Goal: Information Seeking & Learning: Find specific fact

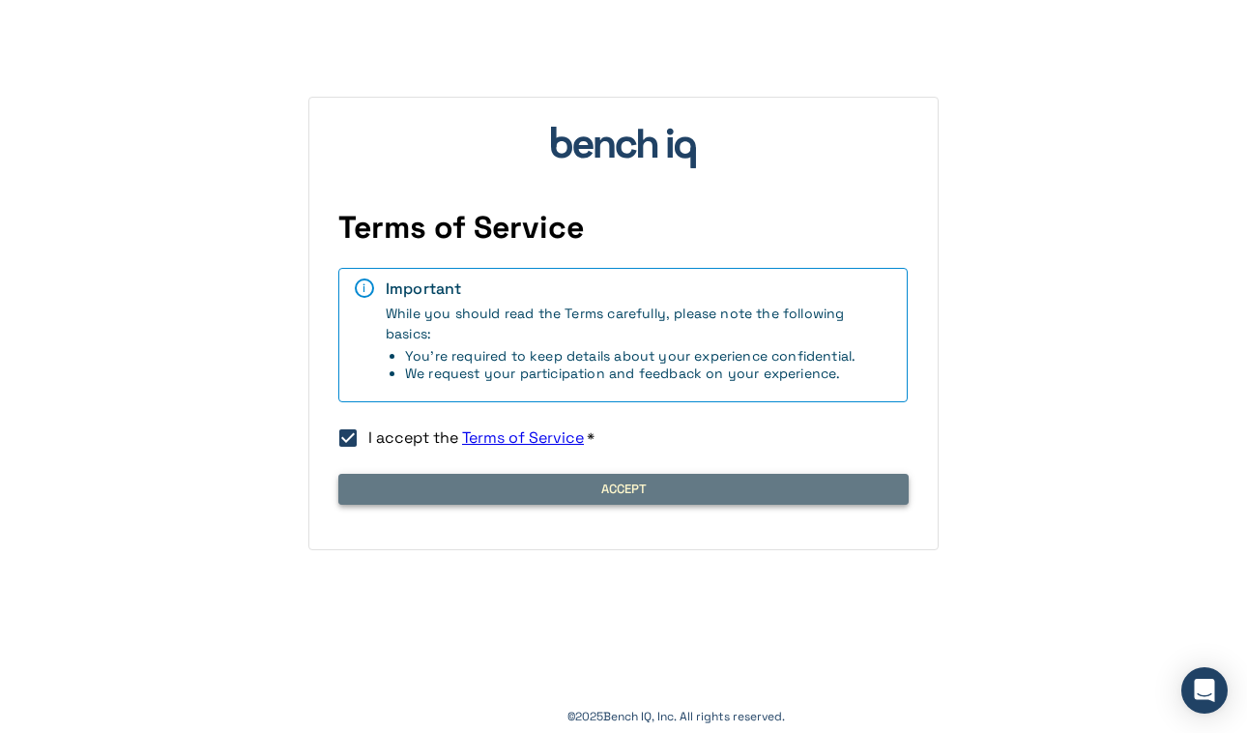
click at [589, 496] on button "Accept" at bounding box center [623, 489] width 570 height 31
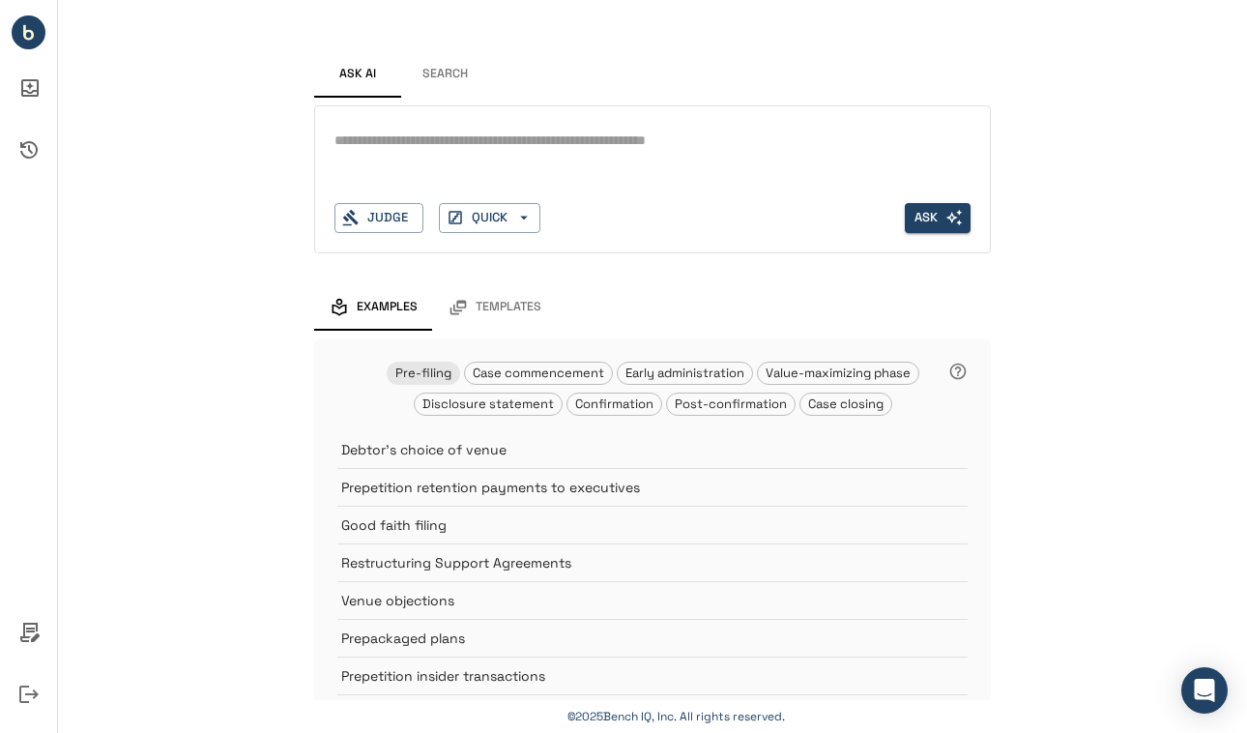
scroll to position [31, 0]
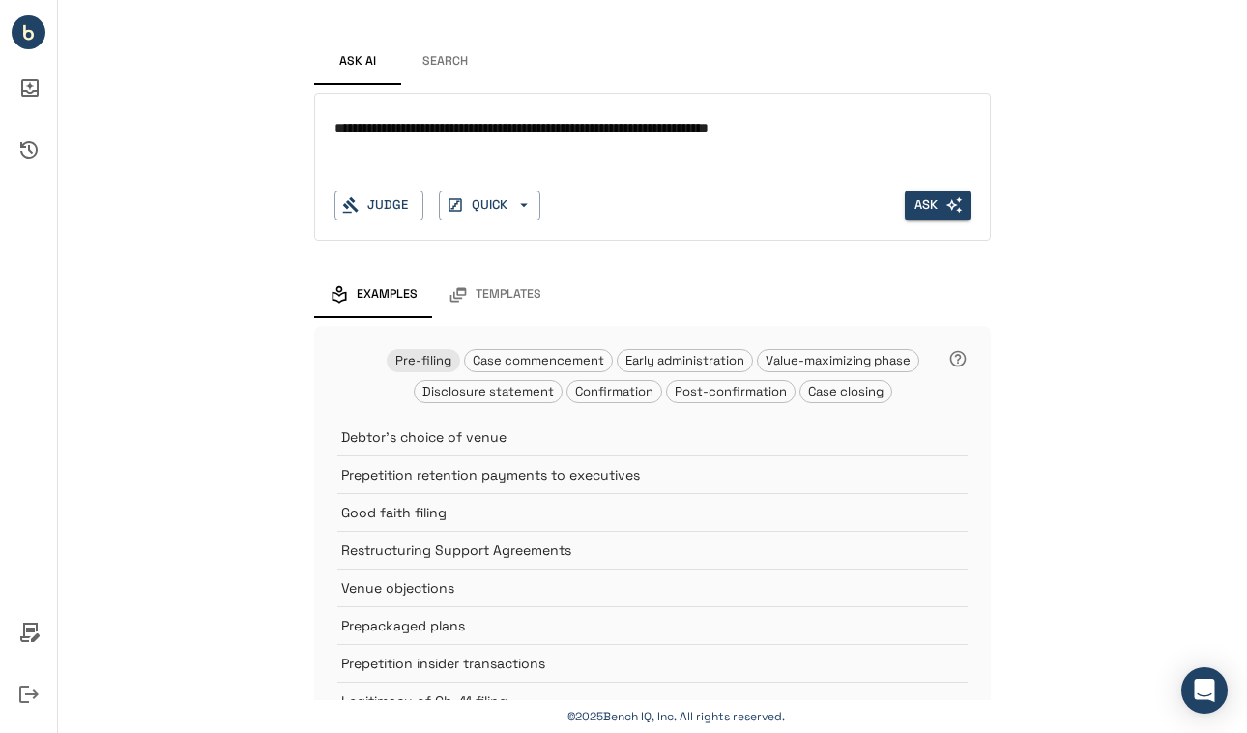
click at [562, 126] on textarea "**********" at bounding box center [652, 128] width 636 height 22
click at [660, 128] on textarea "**********" at bounding box center [652, 128] width 636 height 22
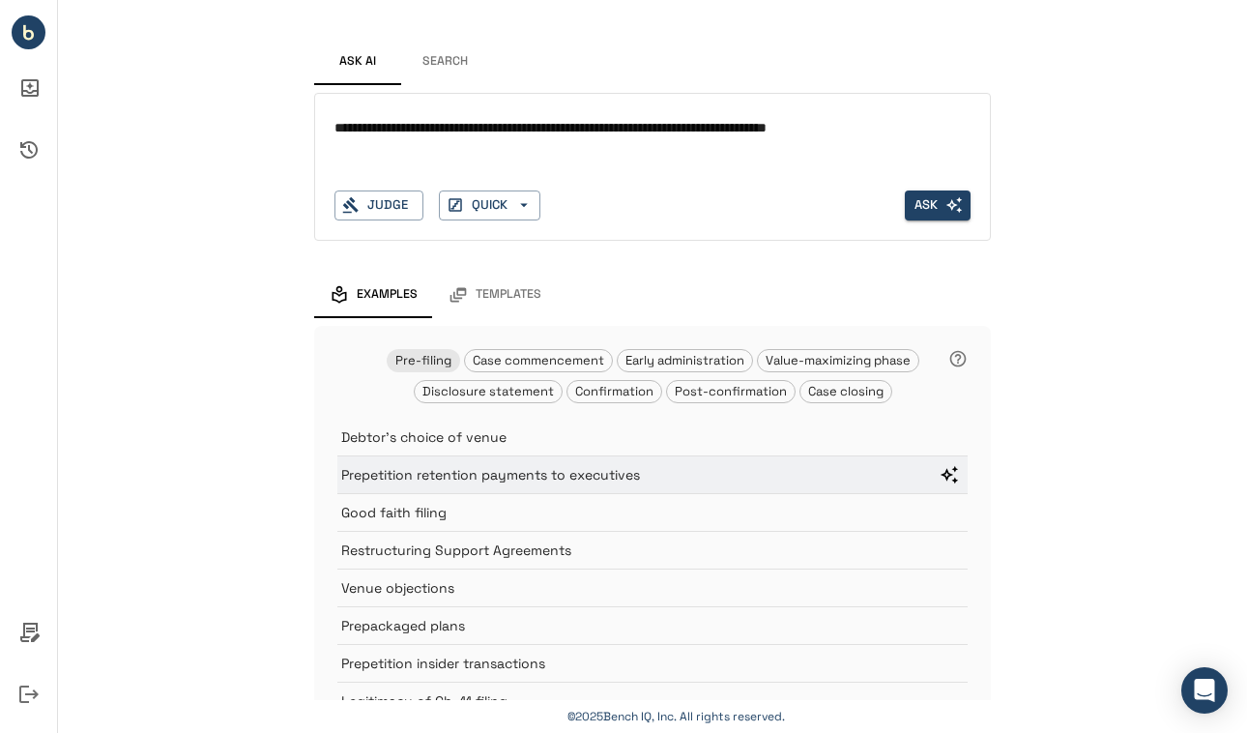
click at [721, 466] on p "Prepetition retention payments to executives" at bounding box center [630, 474] width 578 height 19
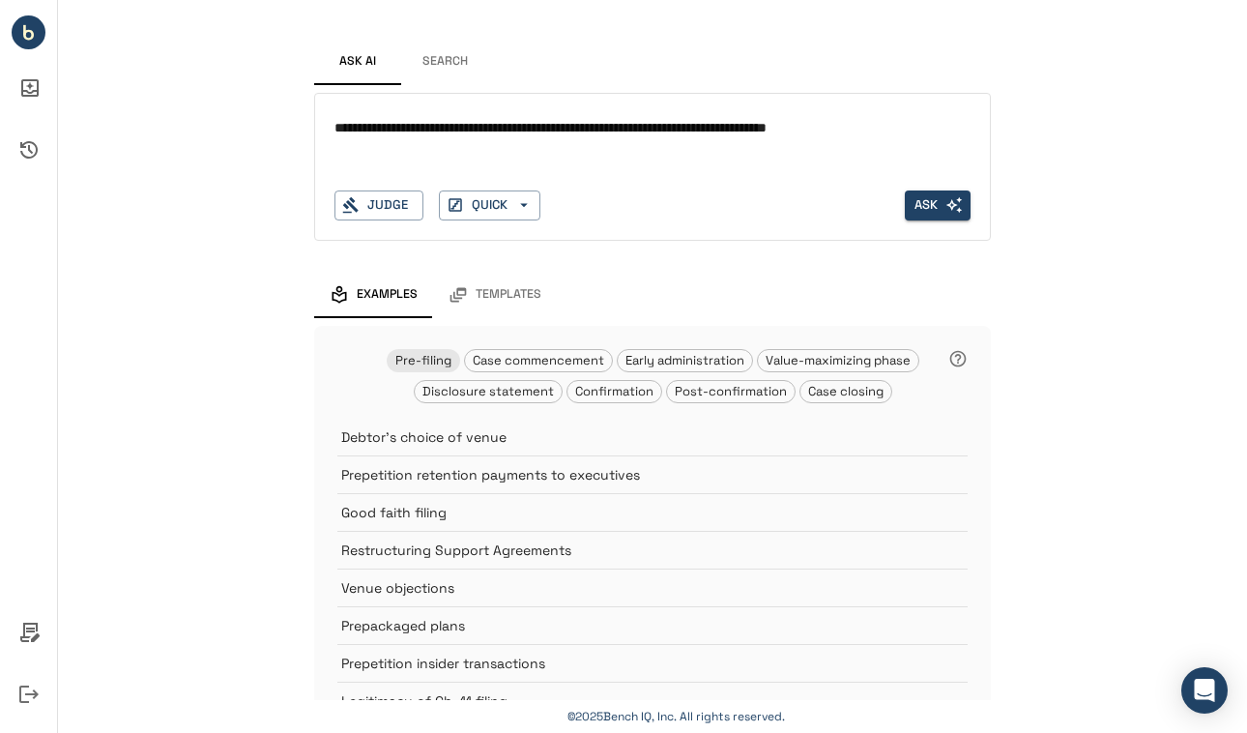
scroll to position [0, 0]
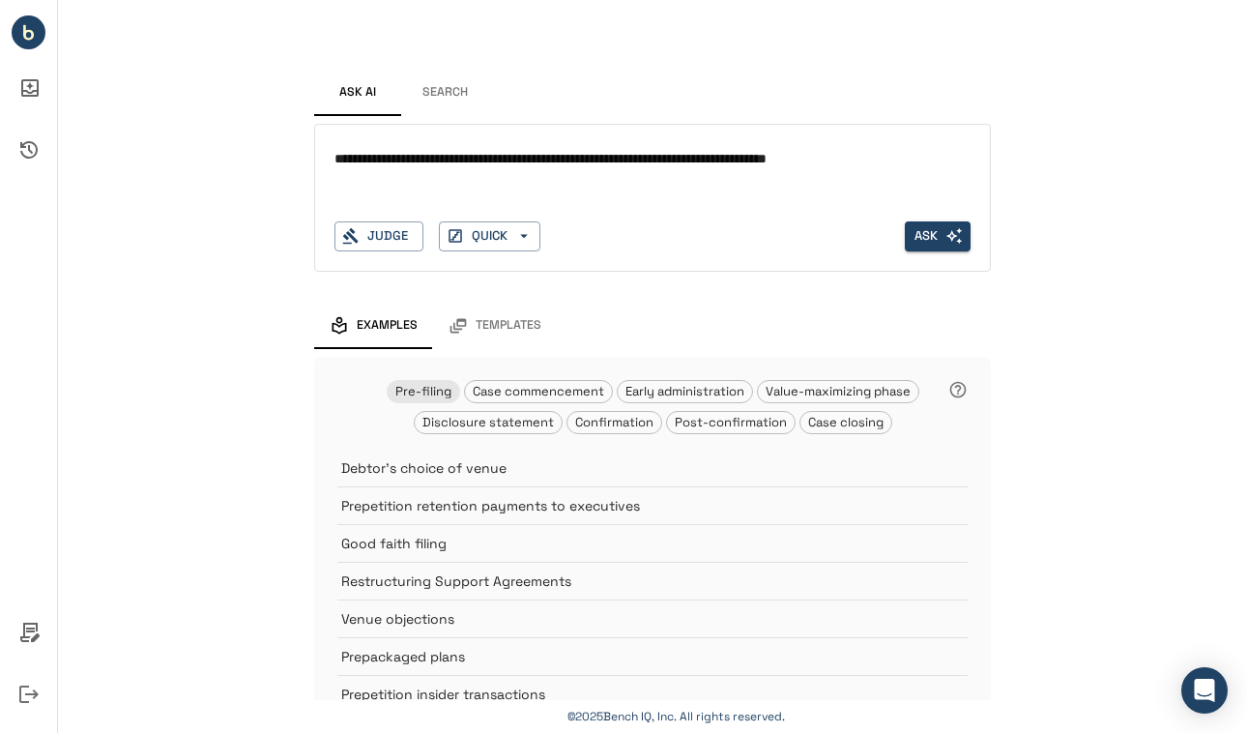
drag, startPoint x: 818, startPoint y: 180, endPoint x: 333, endPoint y: 124, distance: 487.5
click at [333, 123] on div "**********" at bounding box center [652, 170] width 677 height 233
type textarea "**********"
type textarea "********"
click at [306, 280] on div "Ask AI Search ******** * Judge QUICK Ask Examples Templates Pre-filing Case com…" at bounding box center [652, 443] width 1189 height 887
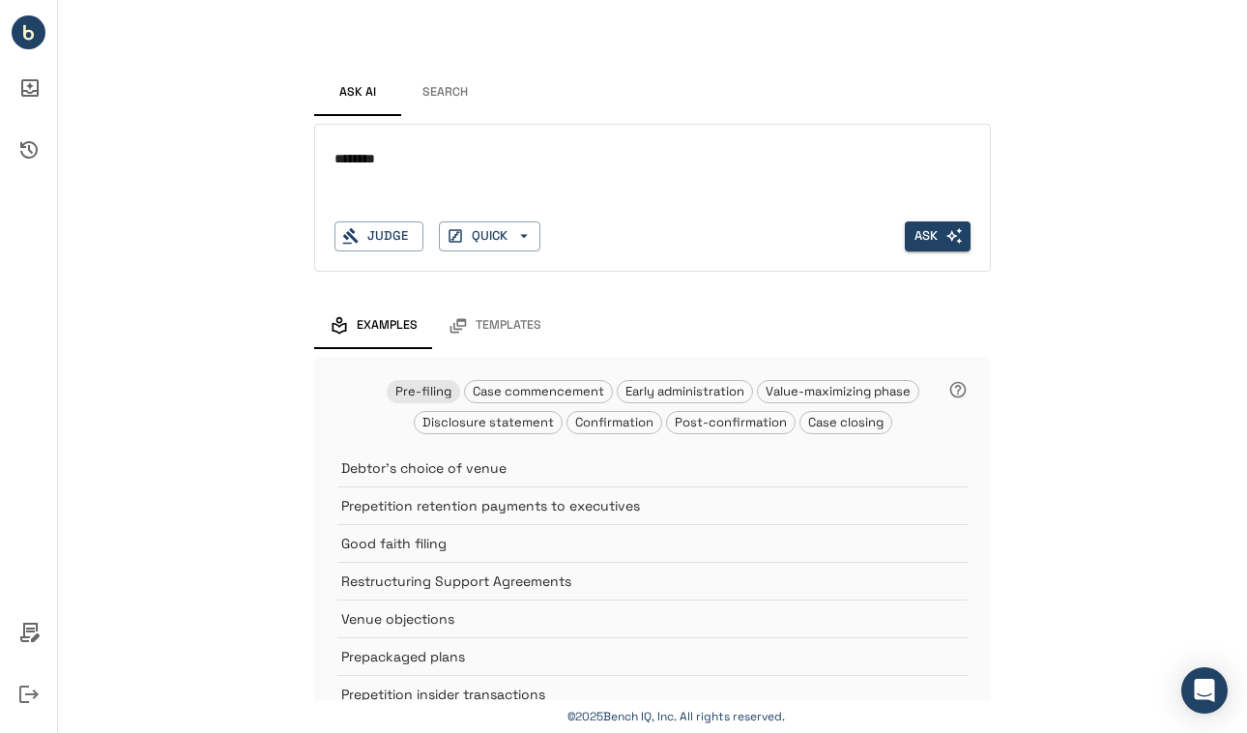
drag, startPoint x: 413, startPoint y: 157, endPoint x: 311, endPoint y: 154, distance: 101.5
click at [311, 154] on div "Ask AI Search ******** * Judge QUICK Ask Examples Templates Pre-filing Case com…" at bounding box center [652, 443] width 1189 height 887
type textarea "**********"
click at [923, 228] on button "Ask" at bounding box center [938, 236] width 66 height 30
click at [925, 231] on button "Ask" at bounding box center [938, 236] width 66 height 30
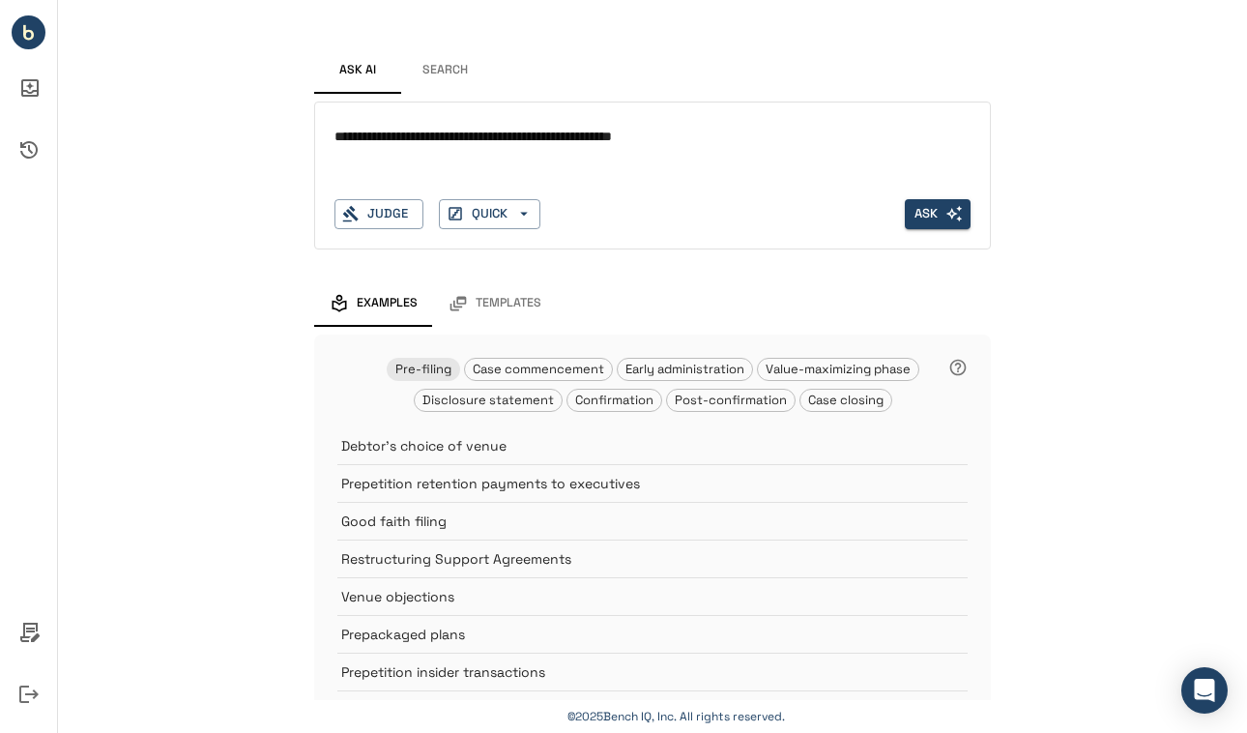
scroll to position [25, 0]
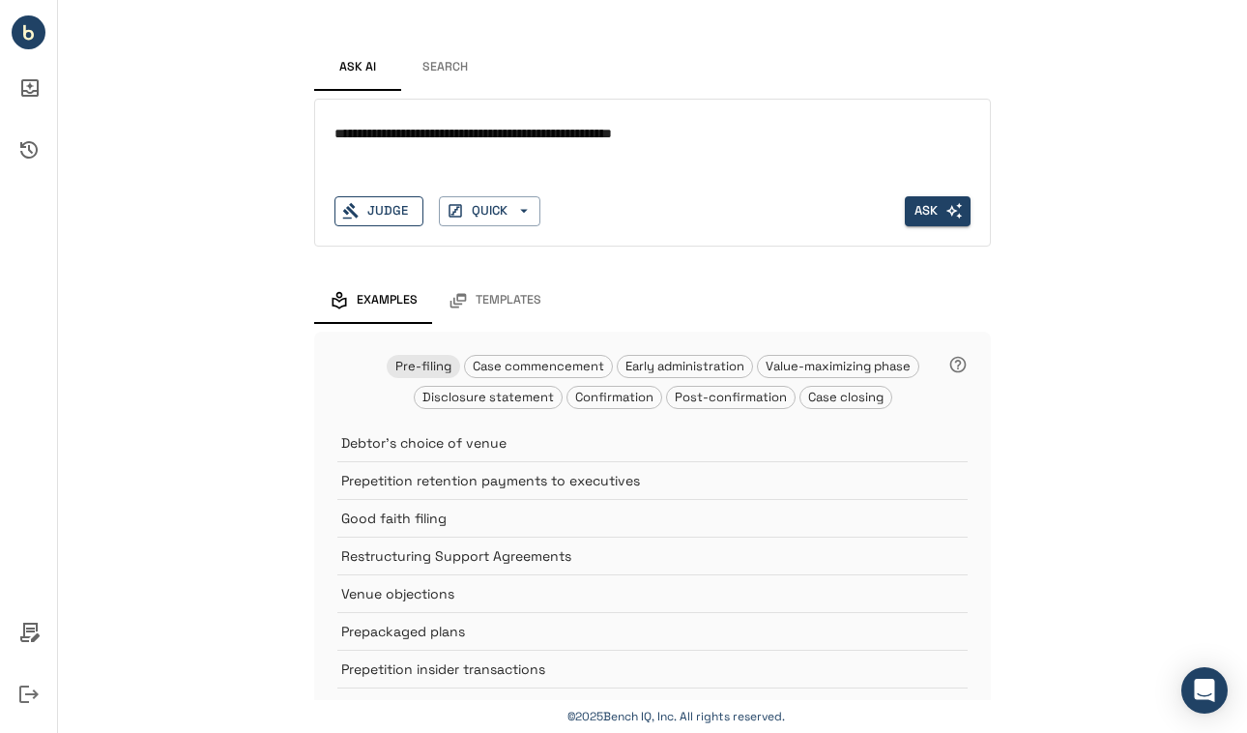
click at [392, 215] on button "Judge" at bounding box center [378, 211] width 89 height 30
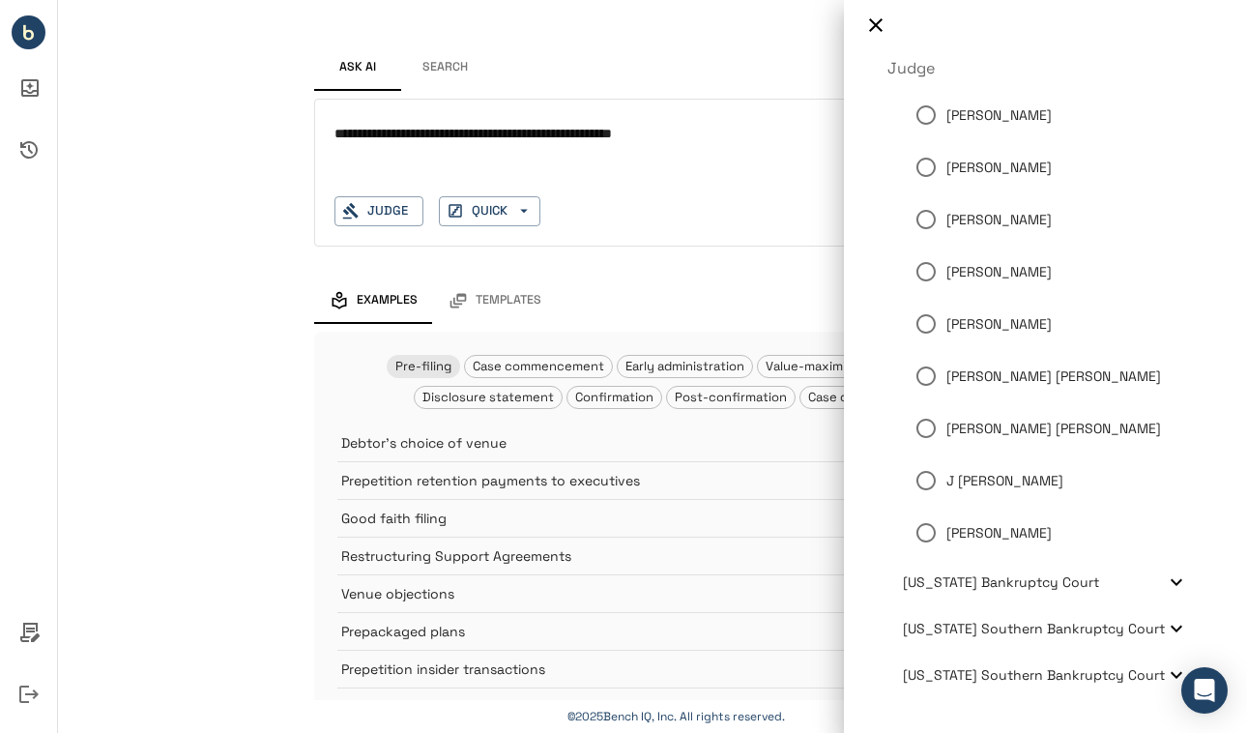
scroll to position [112, 0]
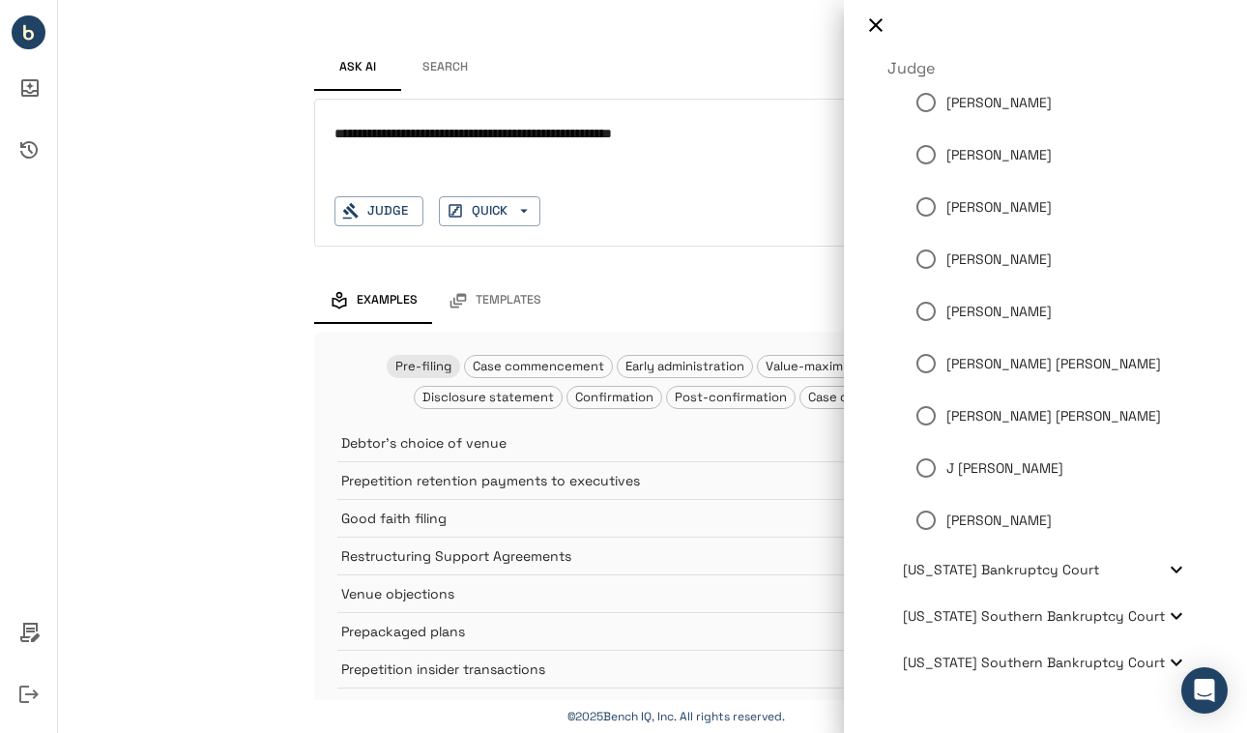
click at [1170, 575] on icon at bounding box center [1176, 569] width 23 height 23
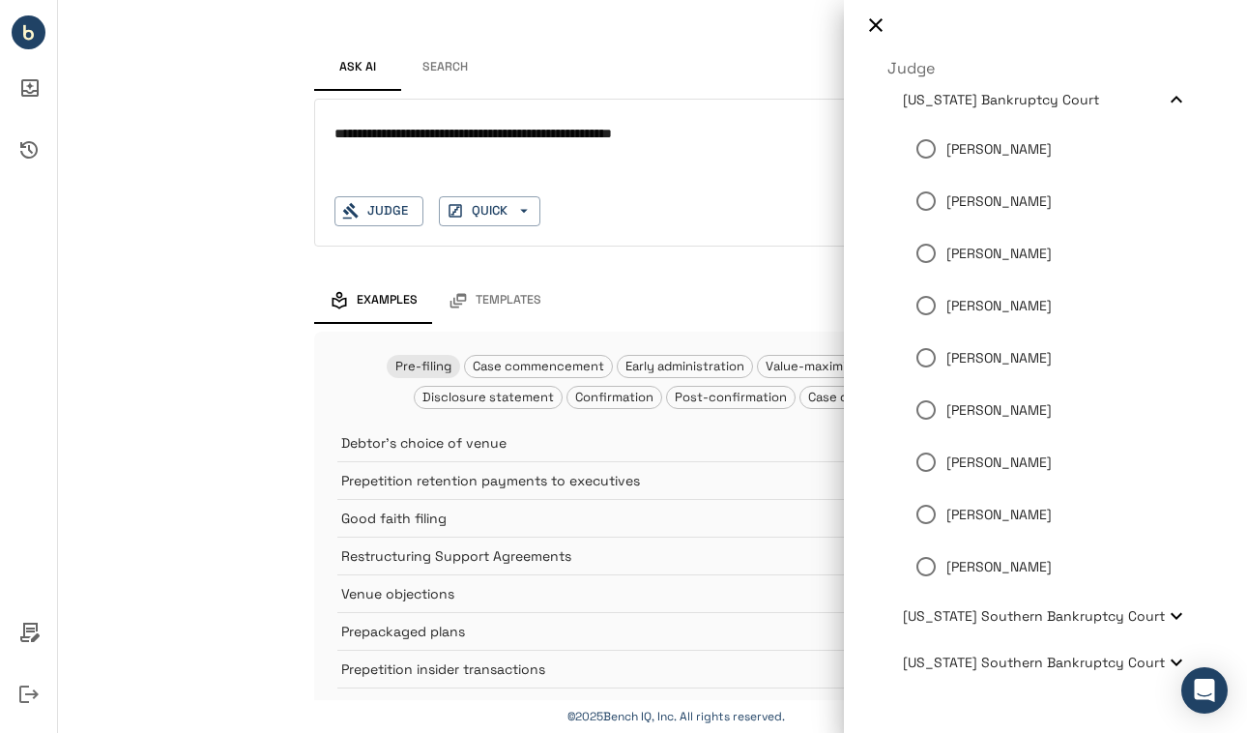
scroll to position [561, 0]
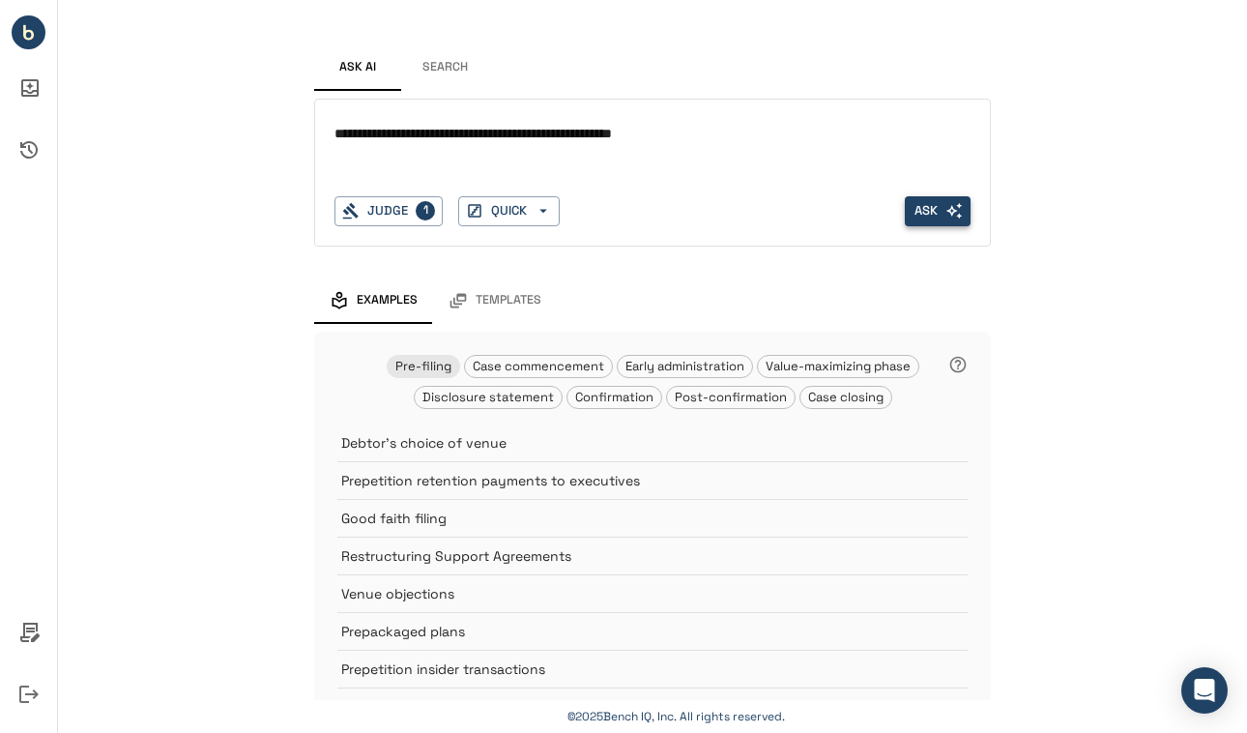
click at [937, 207] on button "Ask" at bounding box center [938, 211] width 66 height 30
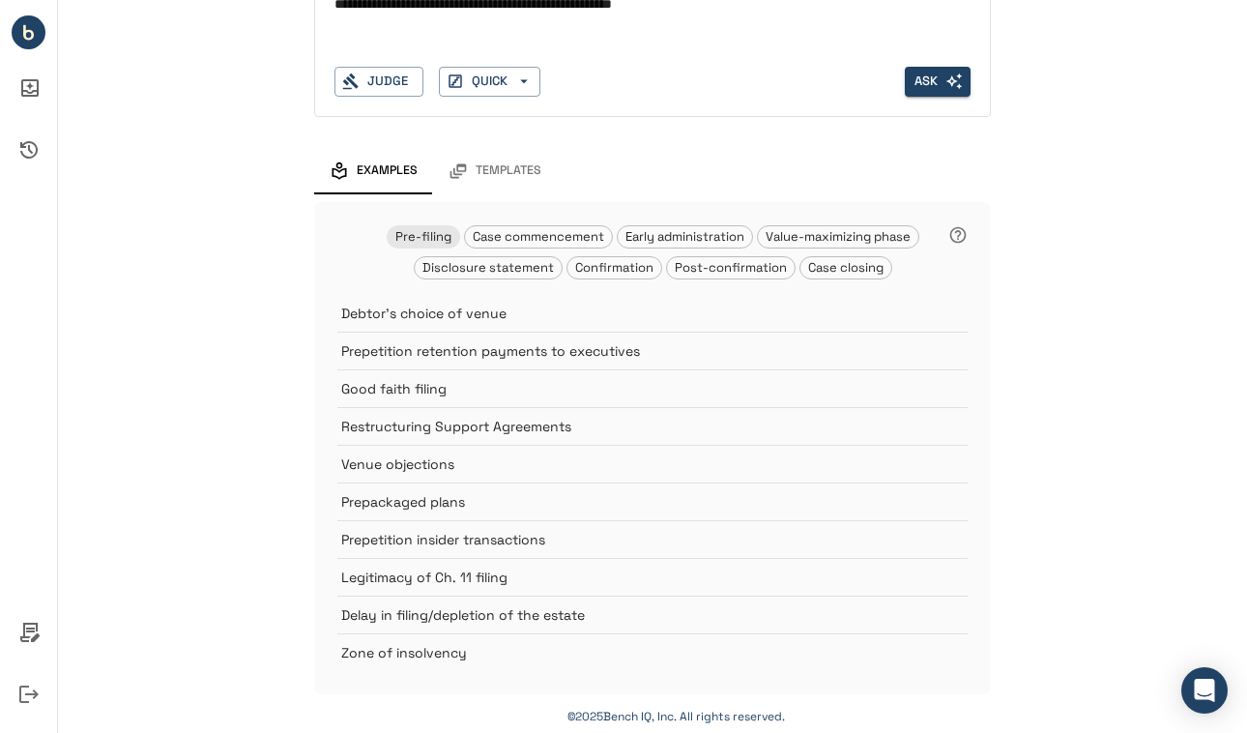
scroll to position [0, 0]
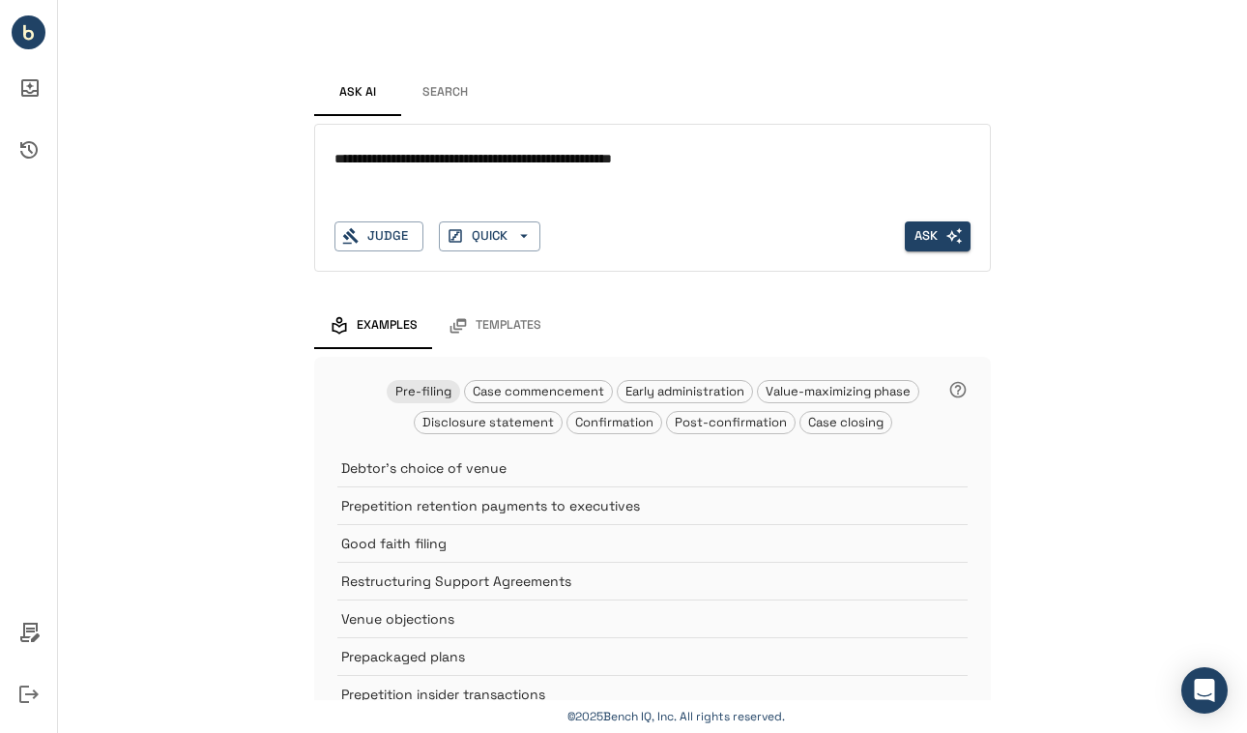
click at [492, 334] on div "Templates" at bounding box center [494, 325] width 93 height 19
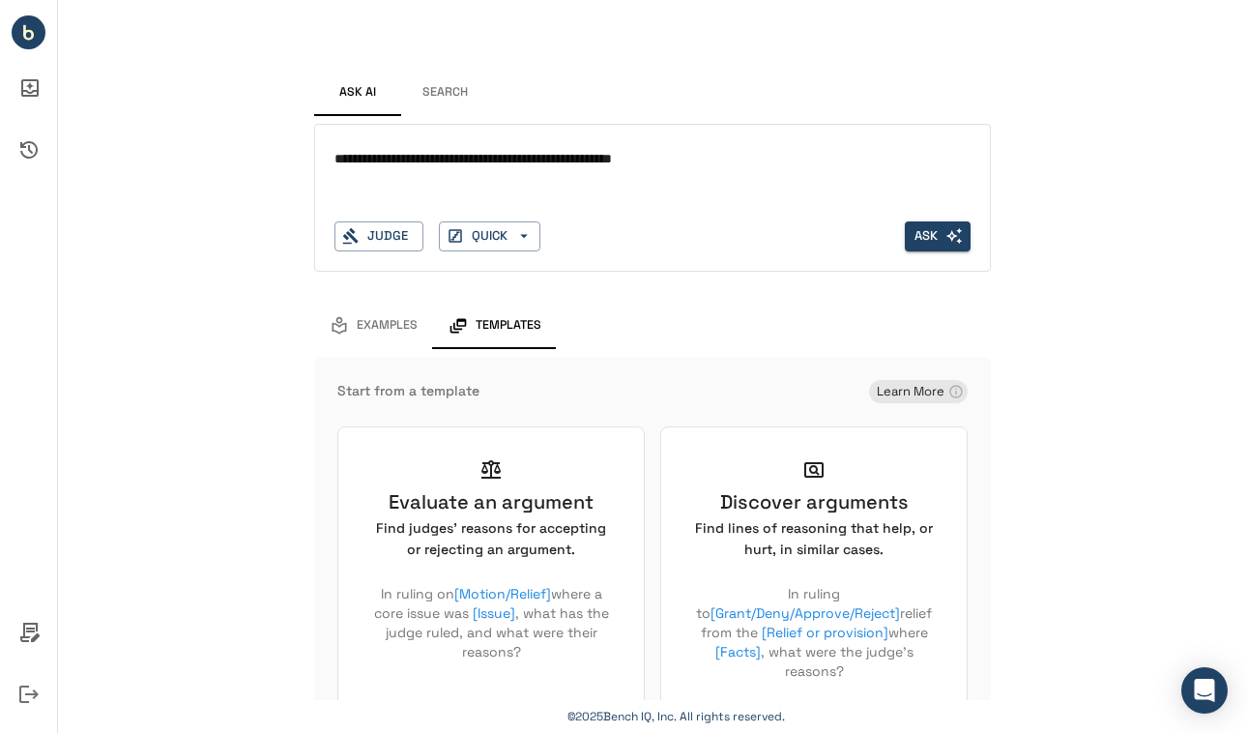
scroll to position [36, 0]
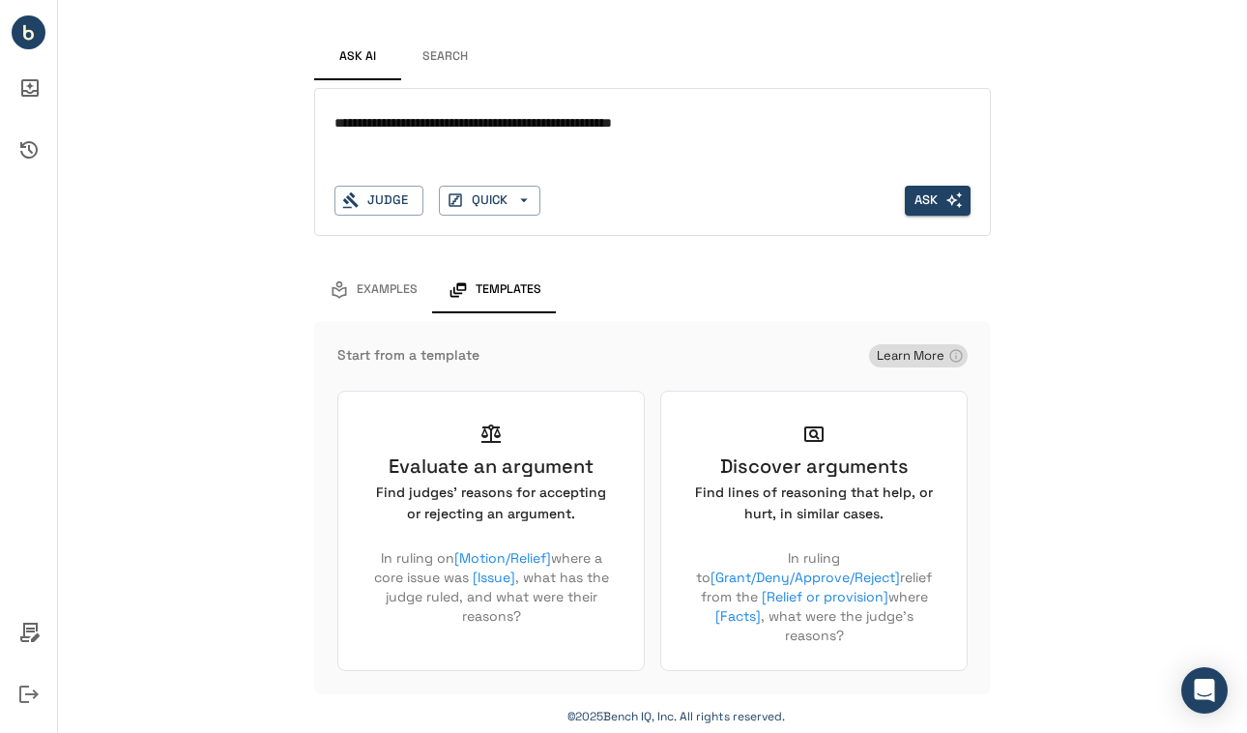
click at [920, 356] on span "Learn More" at bounding box center [910, 355] width 83 height 16
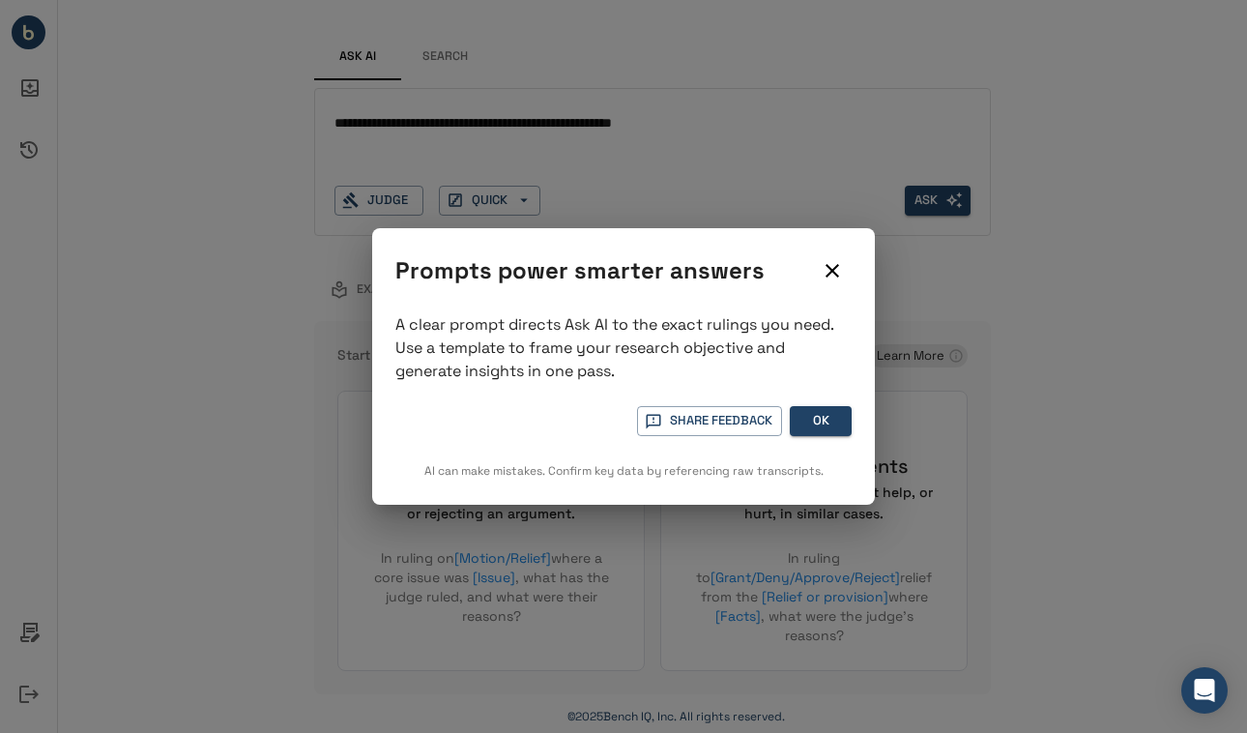
click at [835, 281] on icon "button" at bounding box center [832, 270] width 23 height 23
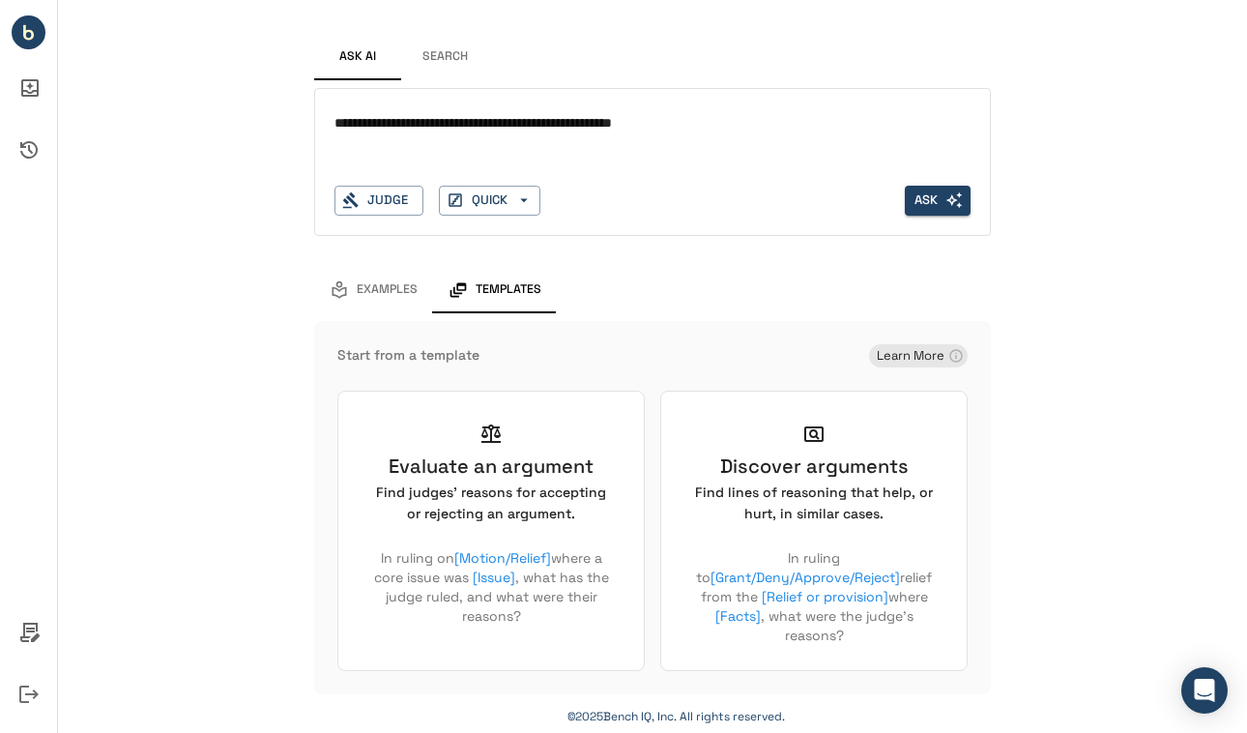
scroll to position [0, 0]
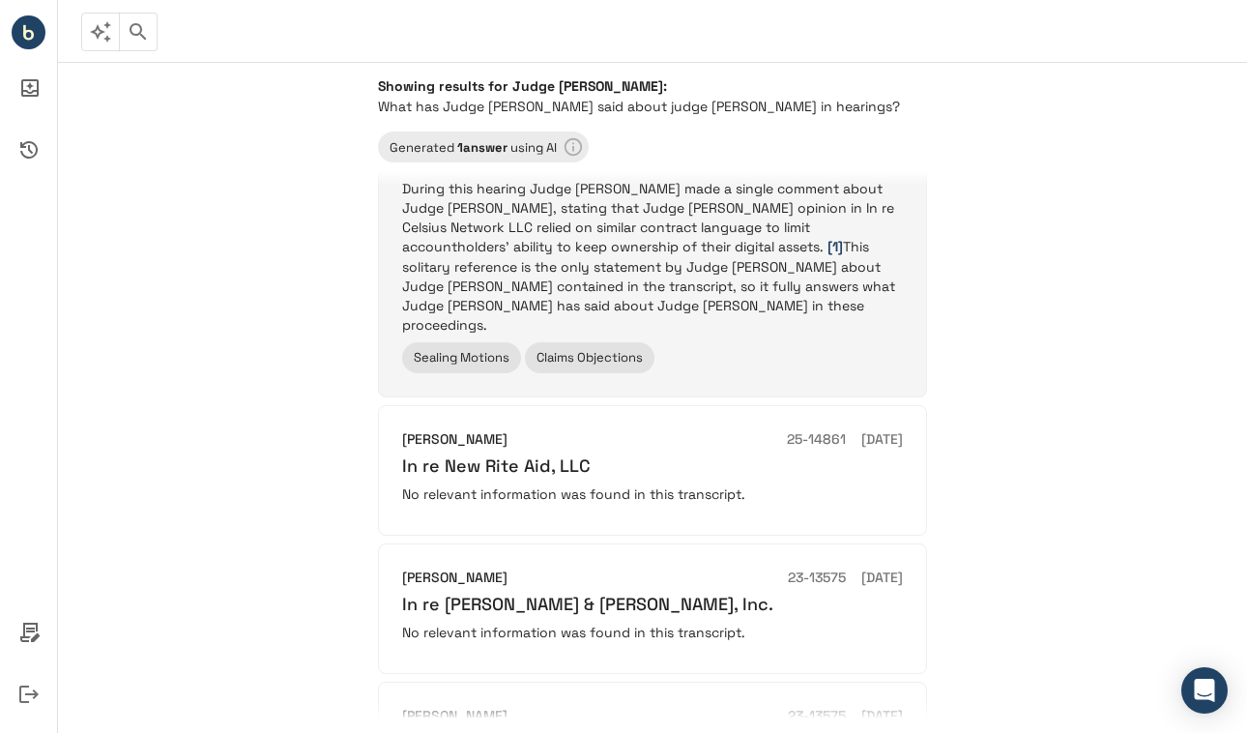
scroll to position [151, 0]
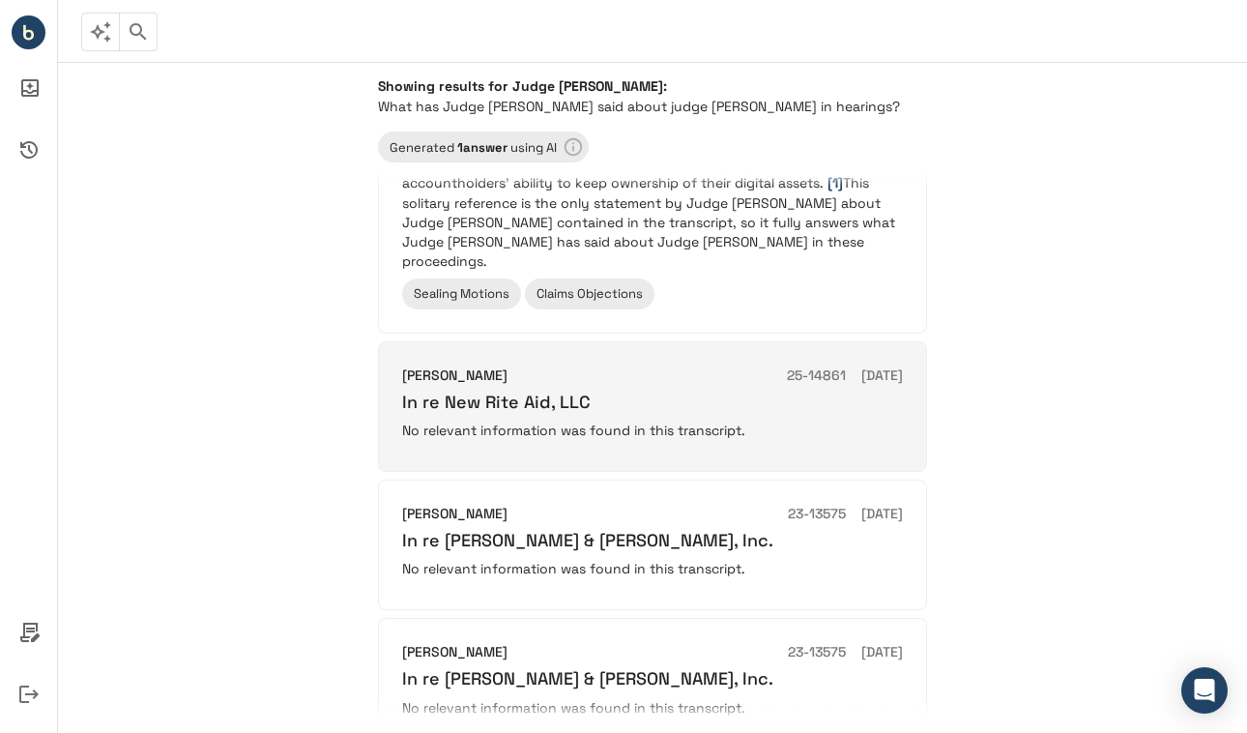
click at [630, 365] on div "Michael B Kaplan 25-14861 05/07/2025" at bounding box center [652, 375] width 501 height 21
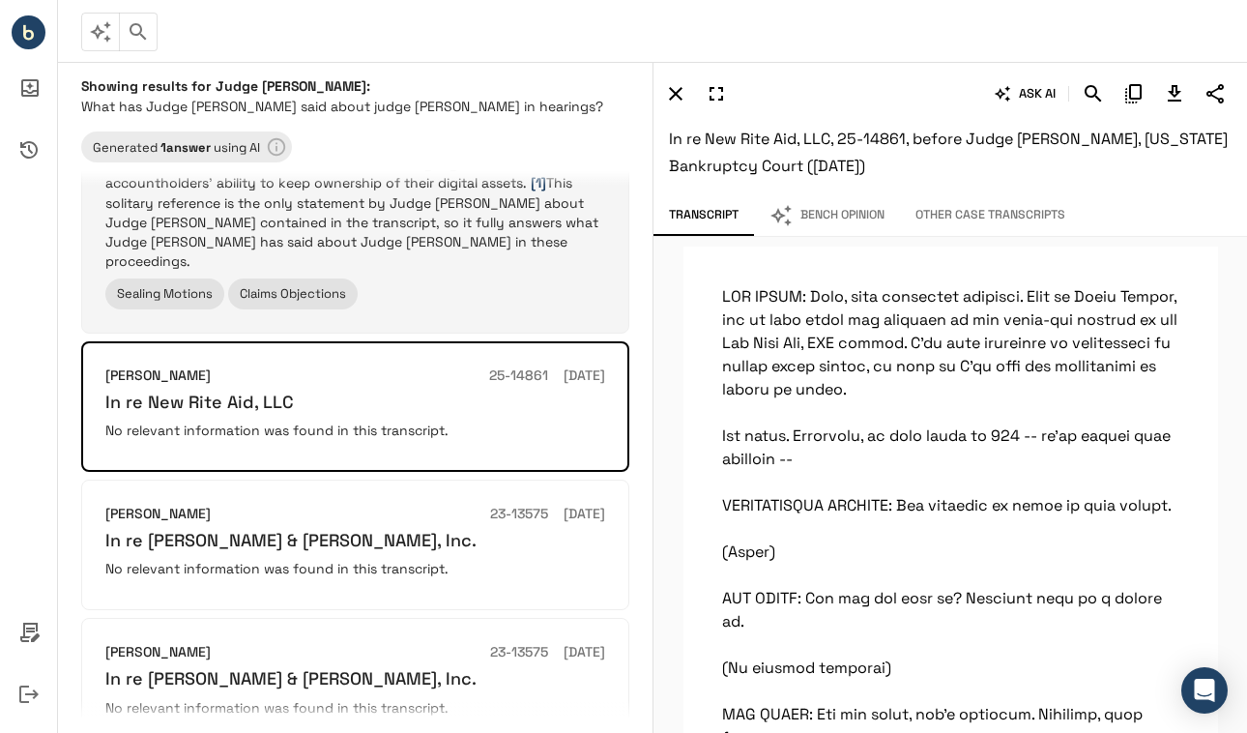
click at [422, 256] on div "Michael B Kaplan 22-19361 11/06/2023 In re BlockFi Inc. During this hearing Jud…" at bounding box center [355, 183] width 500 height 249
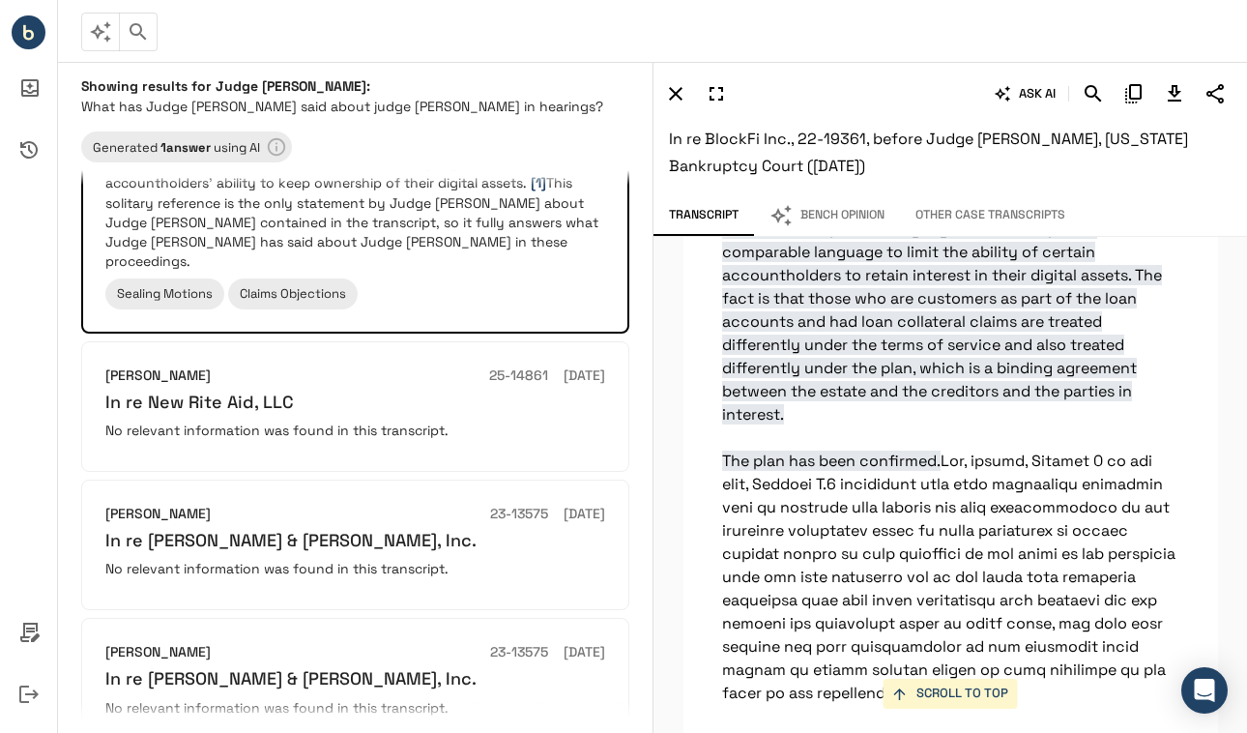
scroll to position [24815, 0]
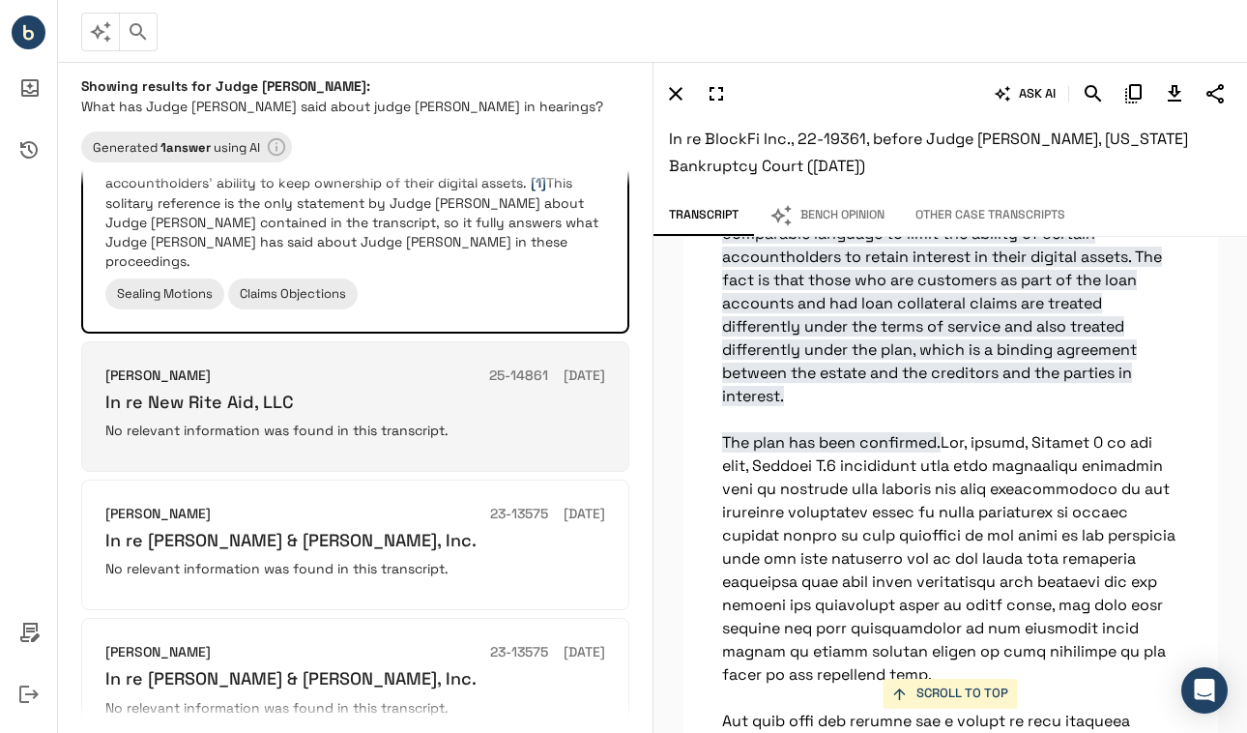
click at [301, 420] on p "No relevant information was found in this transcript." at bounding box center [355, 429] width 500 height 19
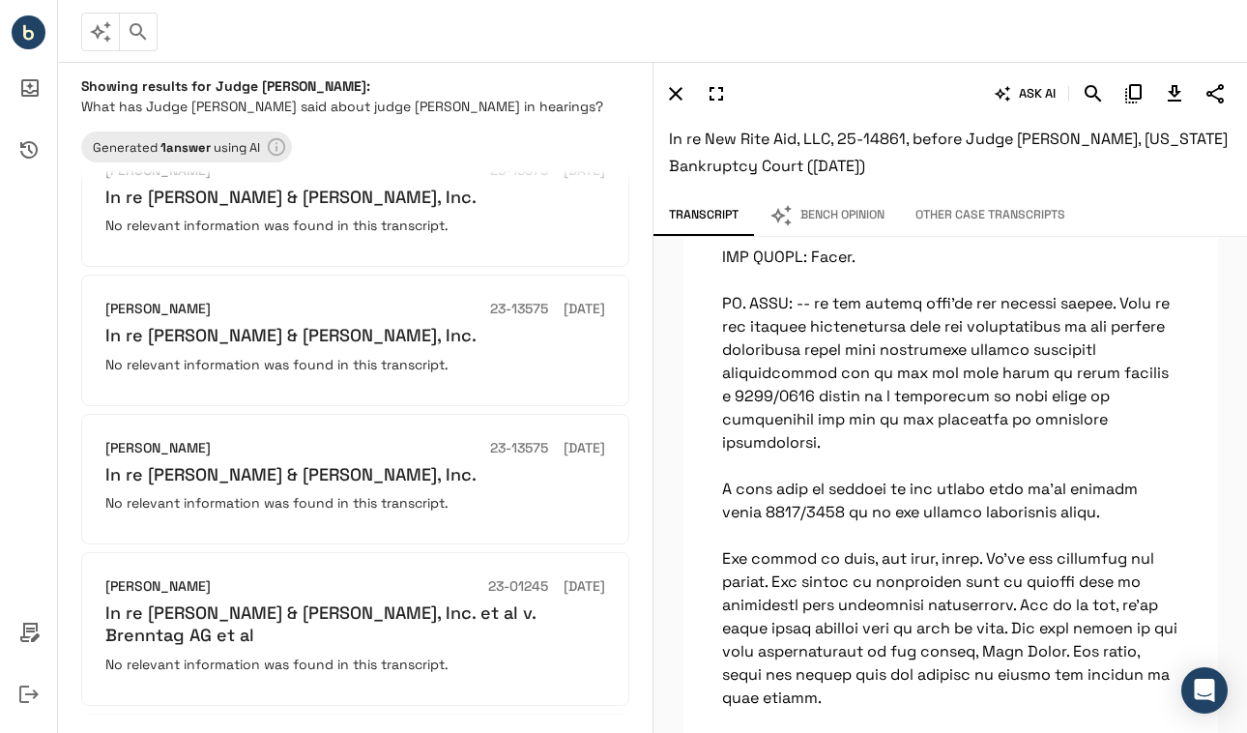
scroll to position [1053, 0]
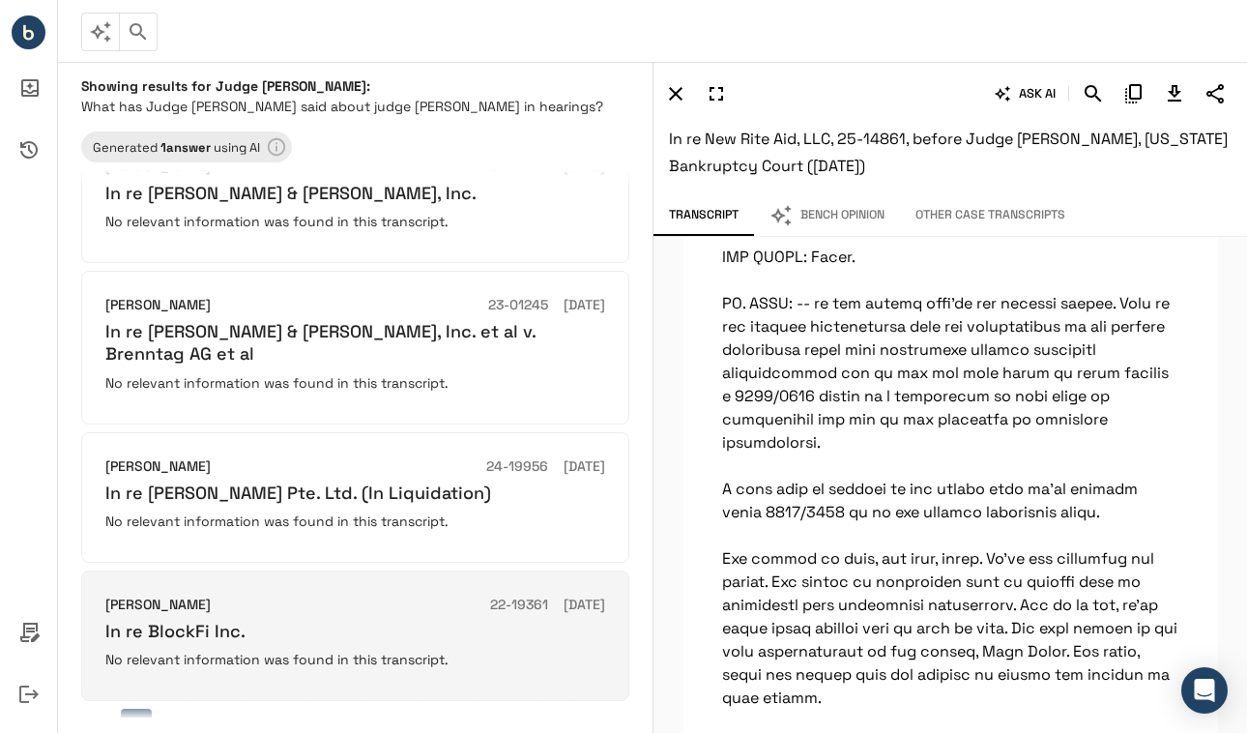
click at [266, 620] on h6 "In re BlockFi Inc." at bounding box center [355, 631] width 500 height 22
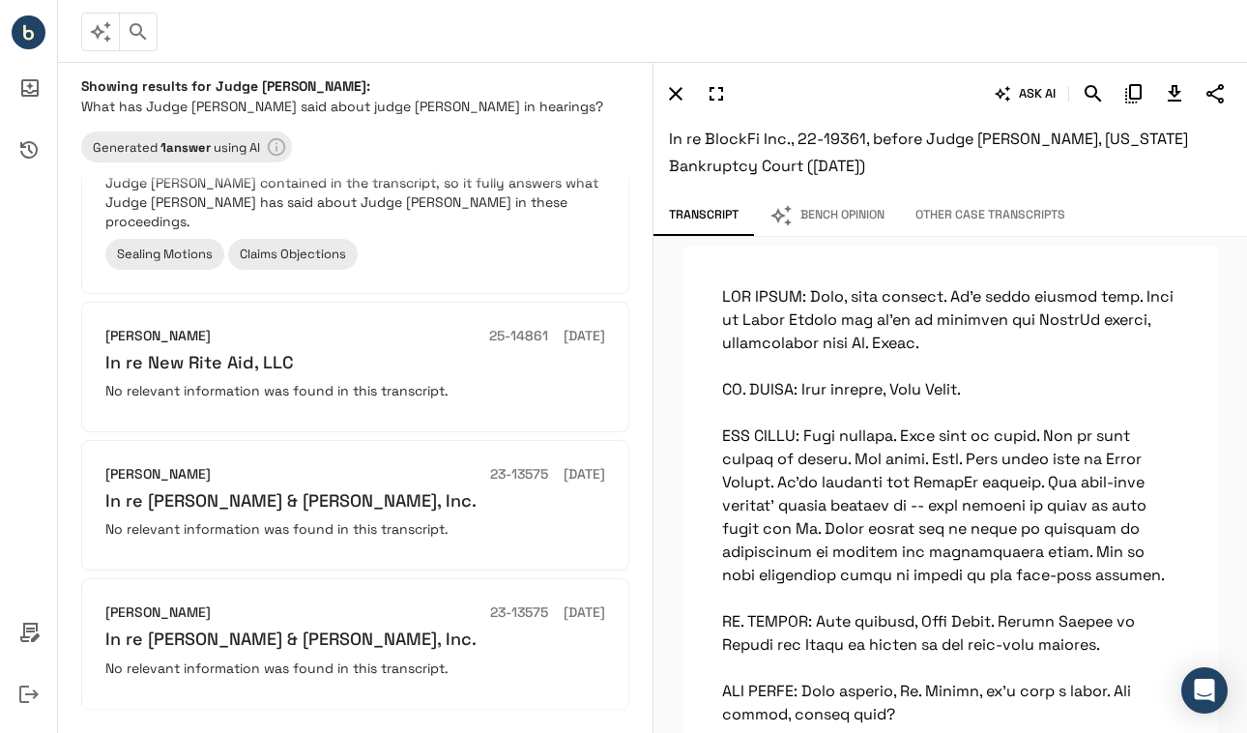
scroll to position [0, 0]
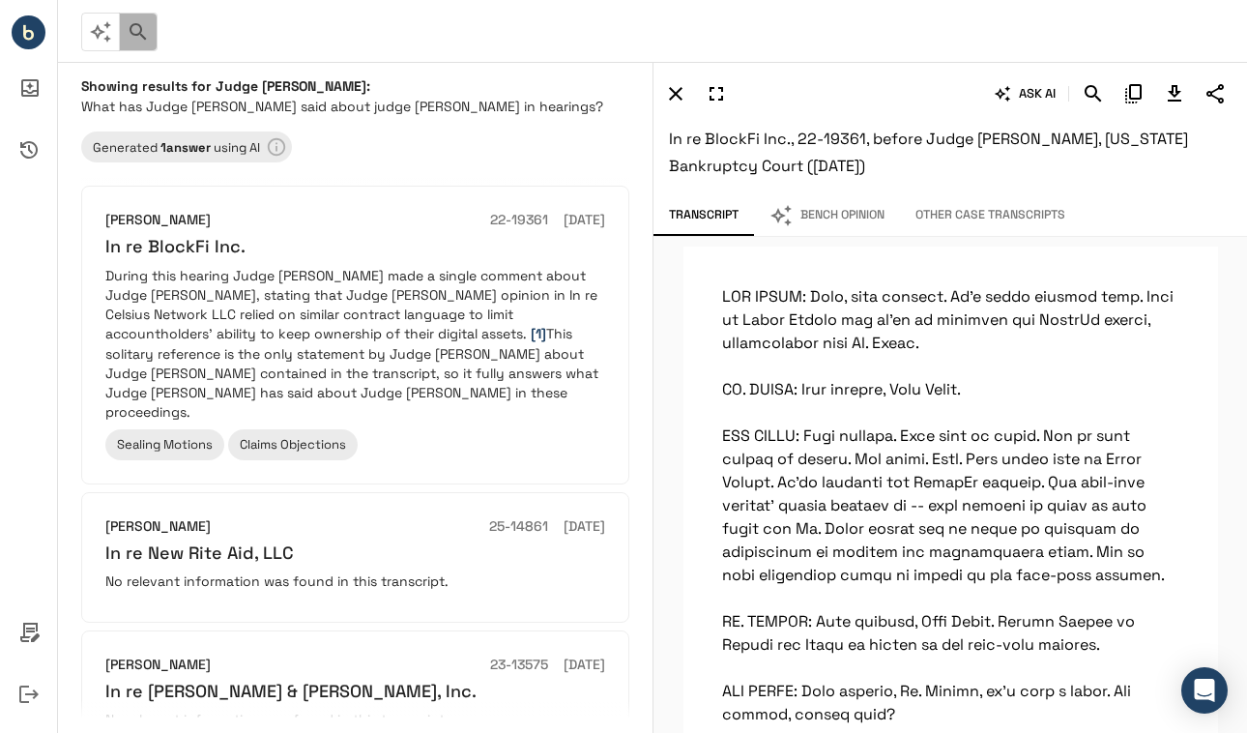
click at [131, 30] on icon "button" at bounding box center [138, 31] width 23 height 23
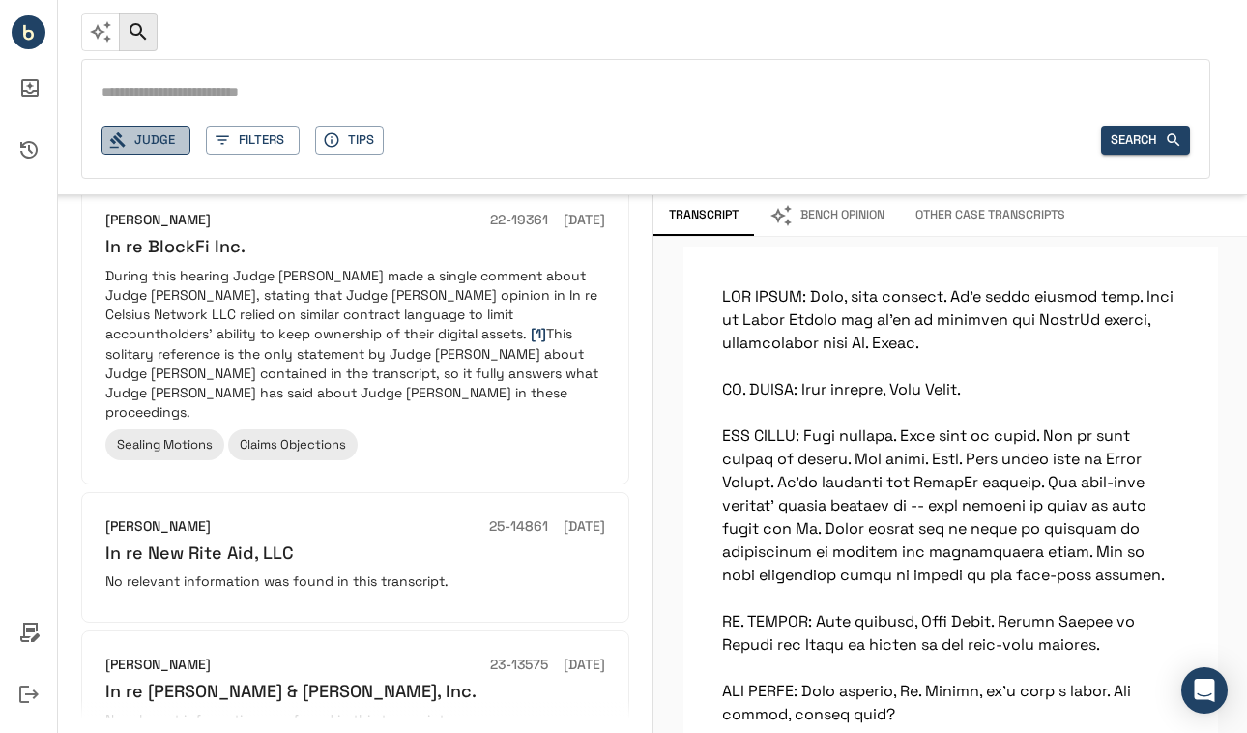
click at [149, 133] on button "Judge" at bounding box center [145, 141] width 89 height 30
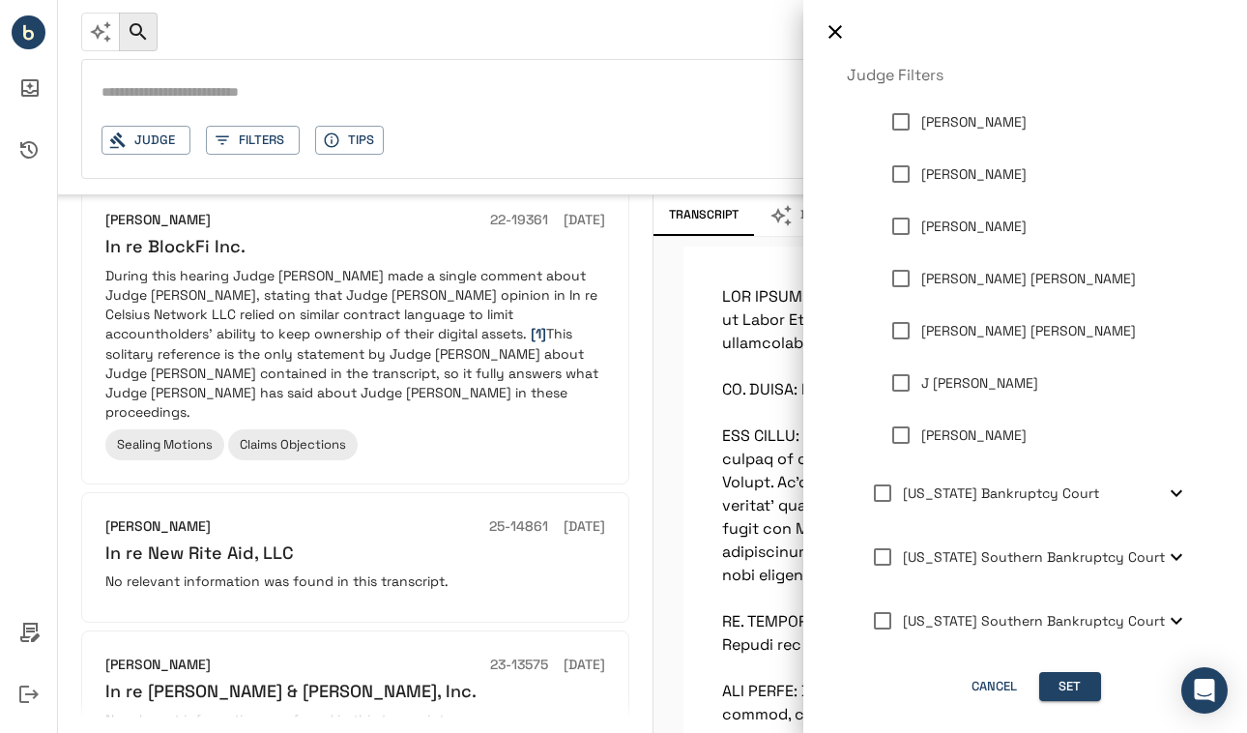
scroll to position [7, 0]
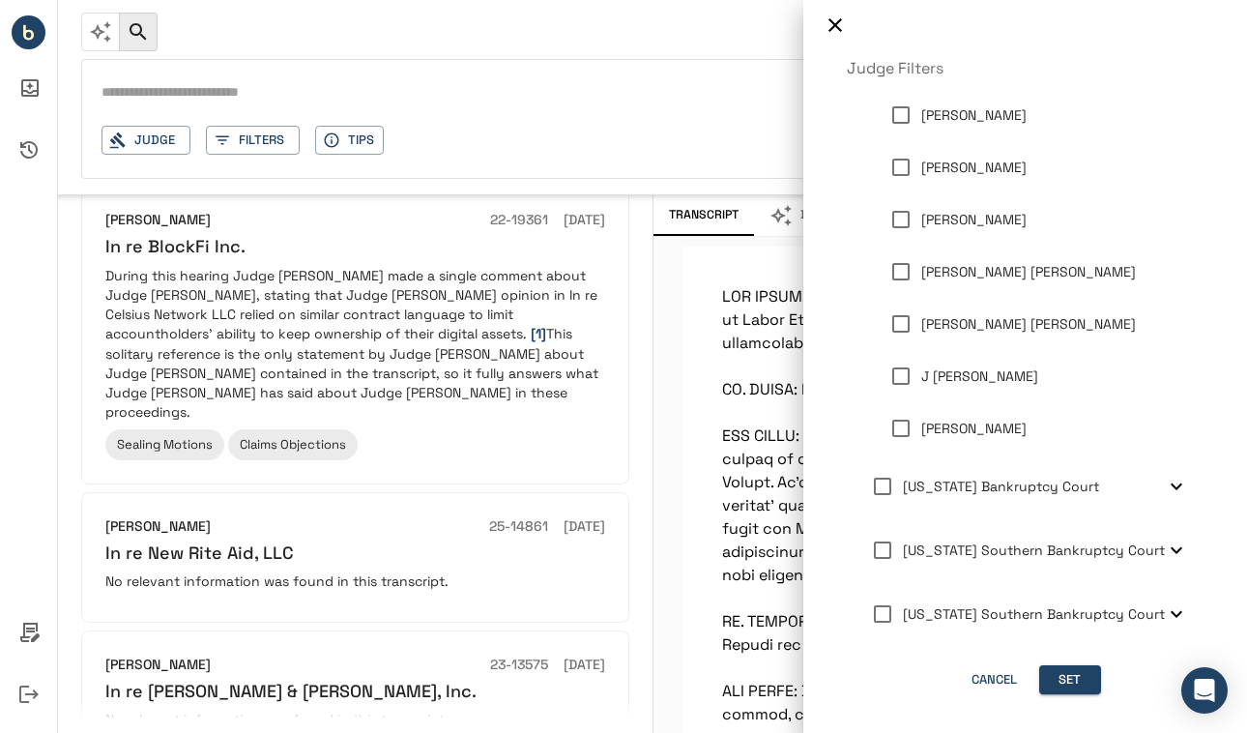
click at [1013, 479] on span "[US_STATE] Bankruptcy Court" at bounding box center [1001, 485] width 196 height 17
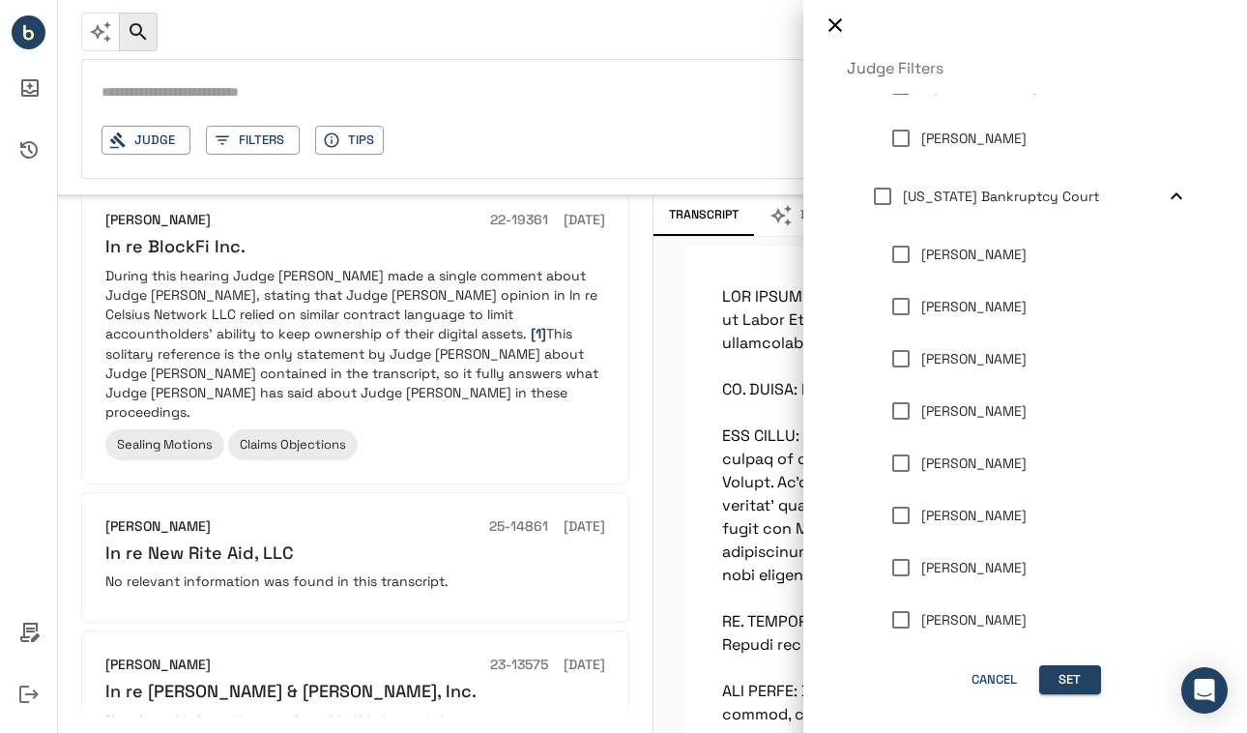
scroll to position [695, 0]
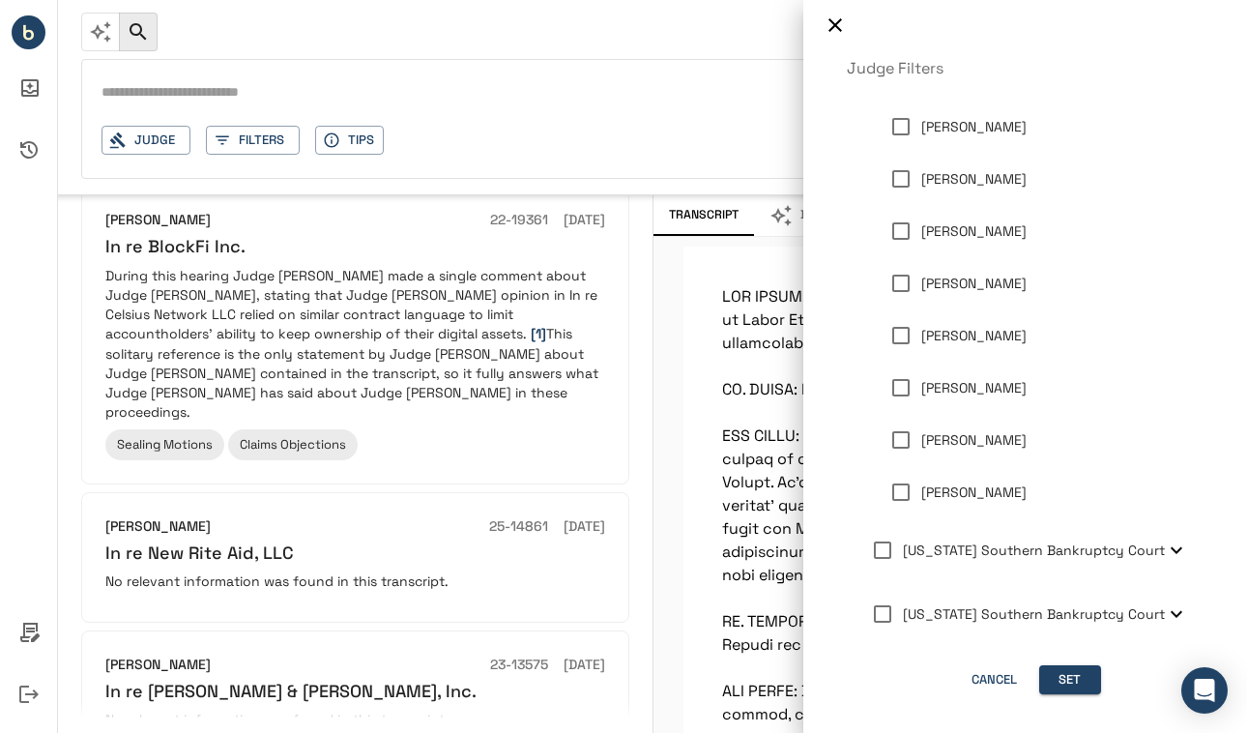
click at [957, 284] on p "[PERSON_NAME]" at bounding box center [973, 284] width 105 height 20
click at [164, 95] on div at bounding box center [623, 366] width 1247 height 733
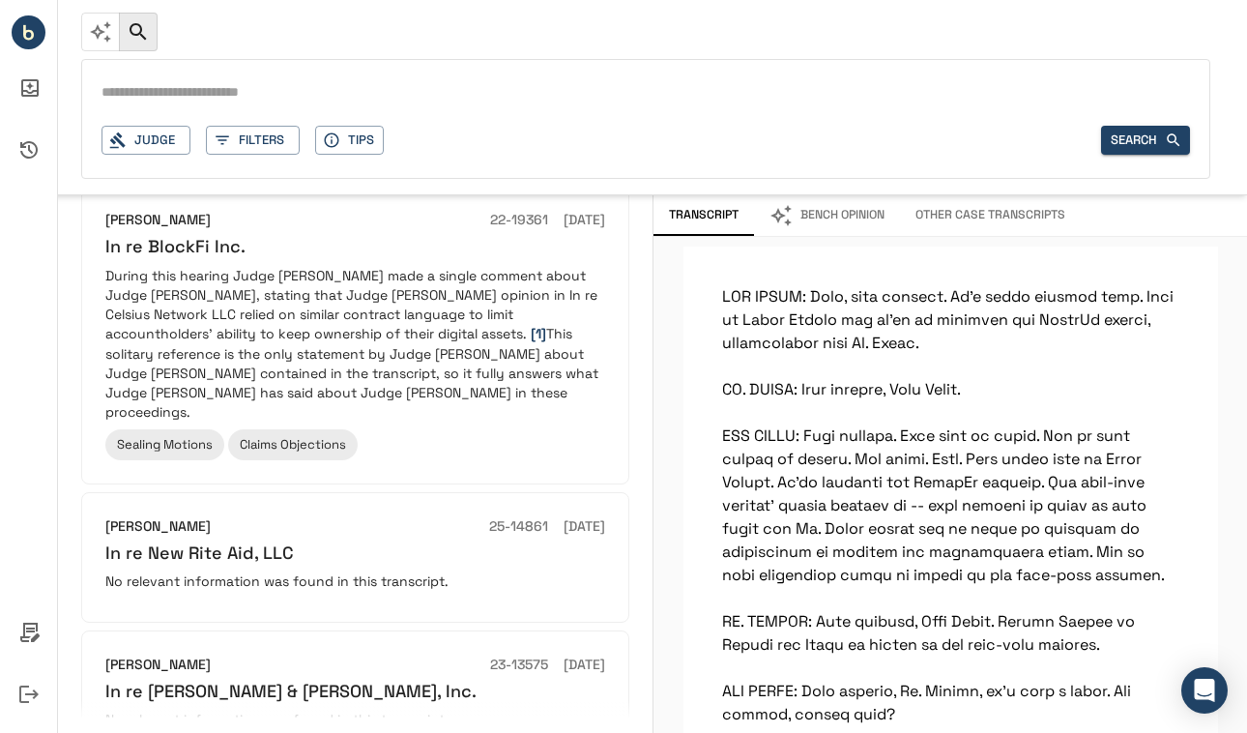
click at [135, 95] on input "text" at bounding box center [645, 93] width 1088 height 28
click at [139, 140] on button "Judge" at bounding box center [145, 141] width 89 height 30
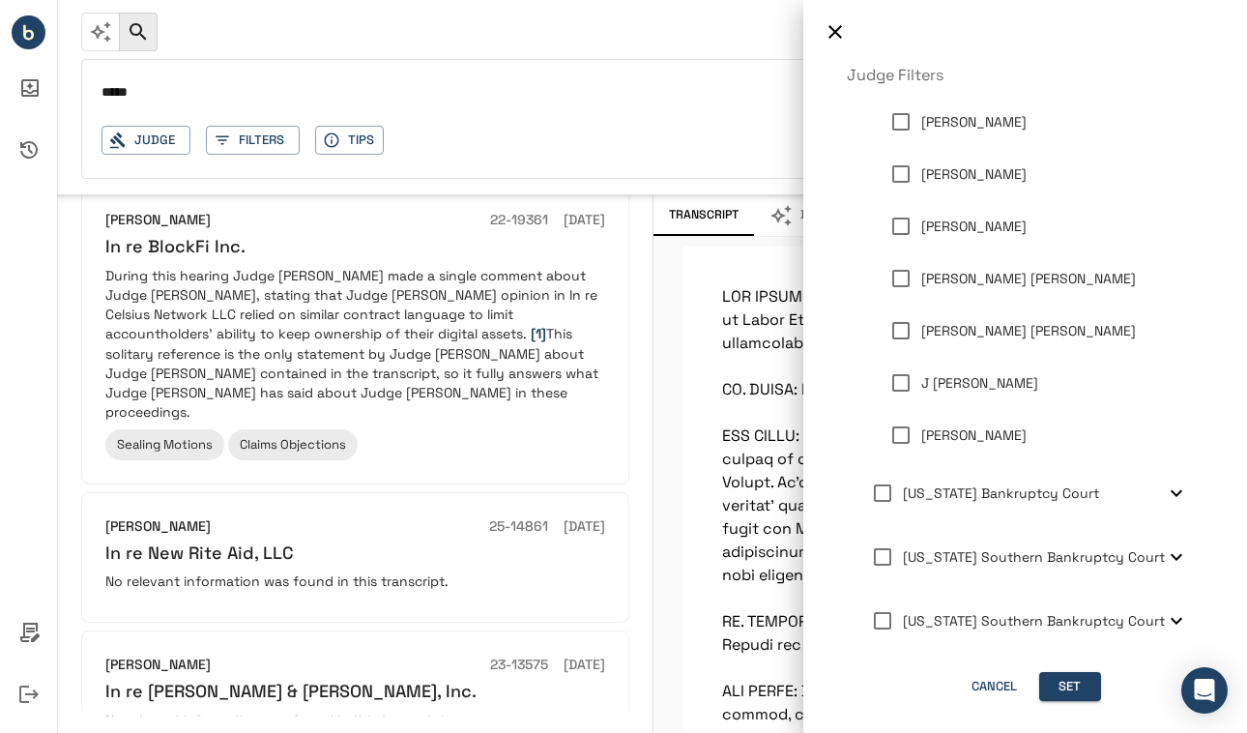
scroll to position [7, 0]
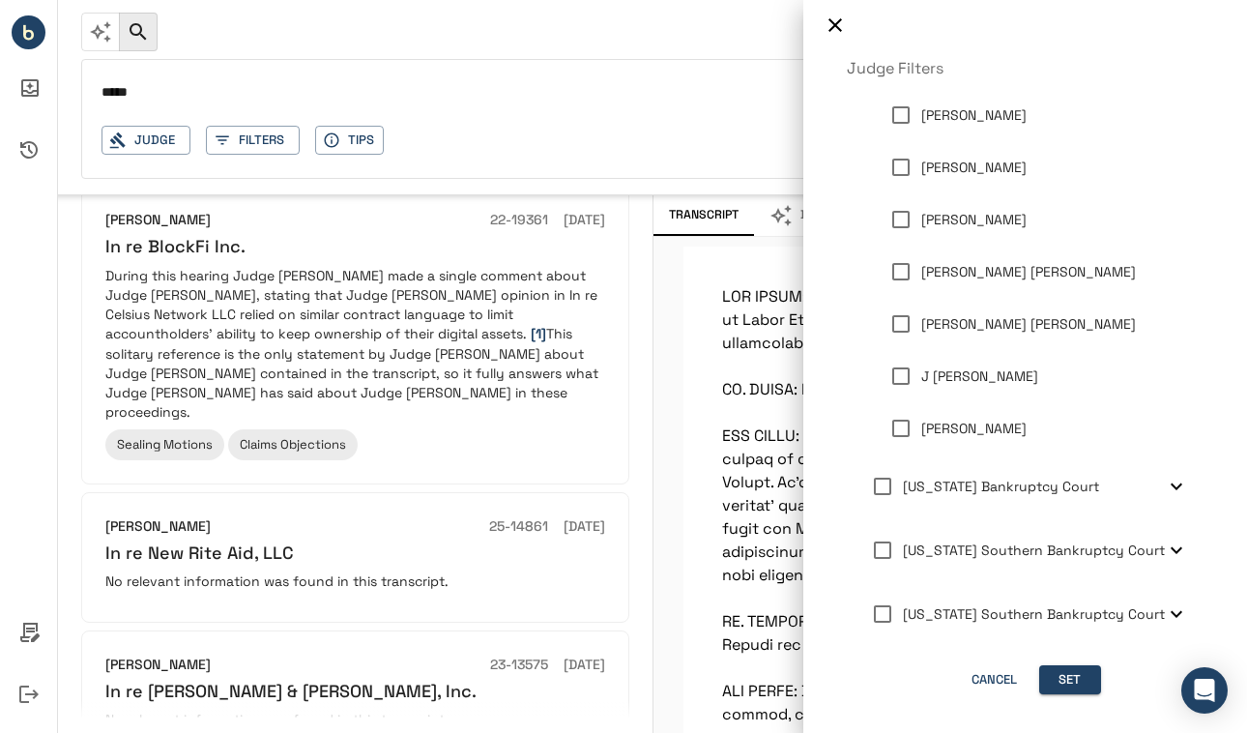
click at [973, 487] on span "[US_STATE] Bankruptcy Court" at bounding box center [1001, 485] width 196 height 17
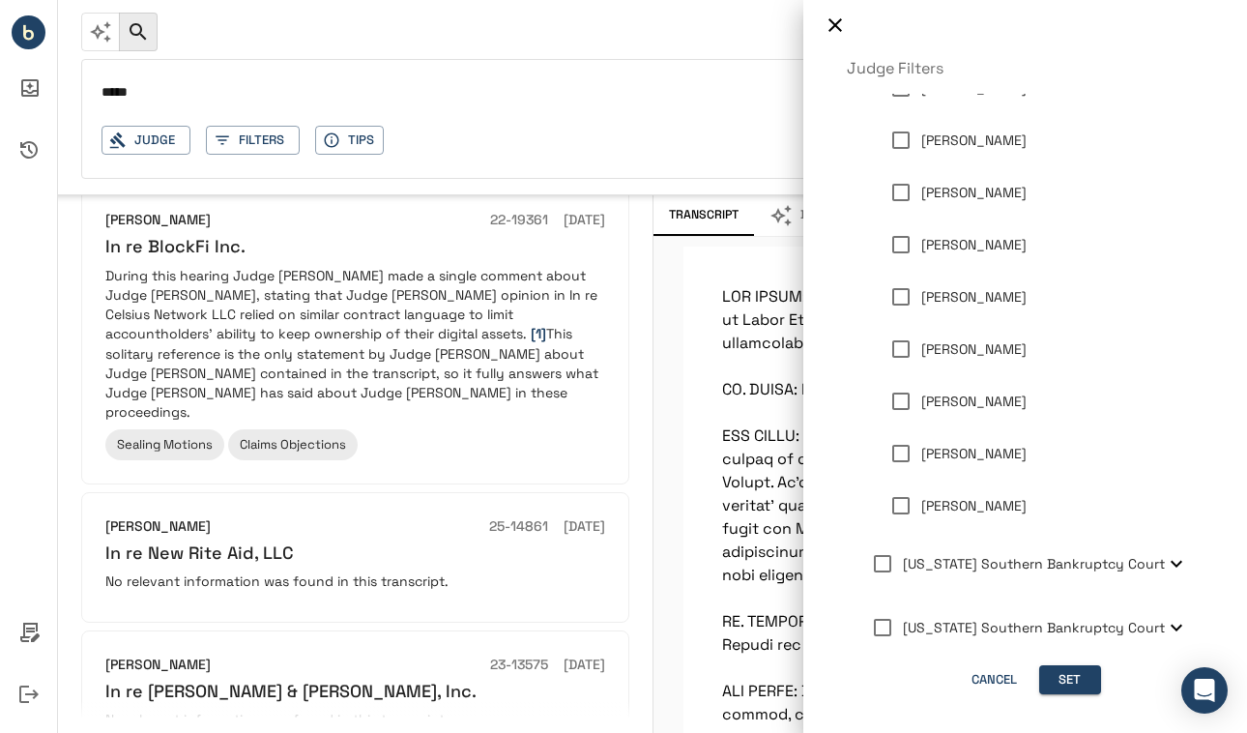
scroll to position [695, 0]
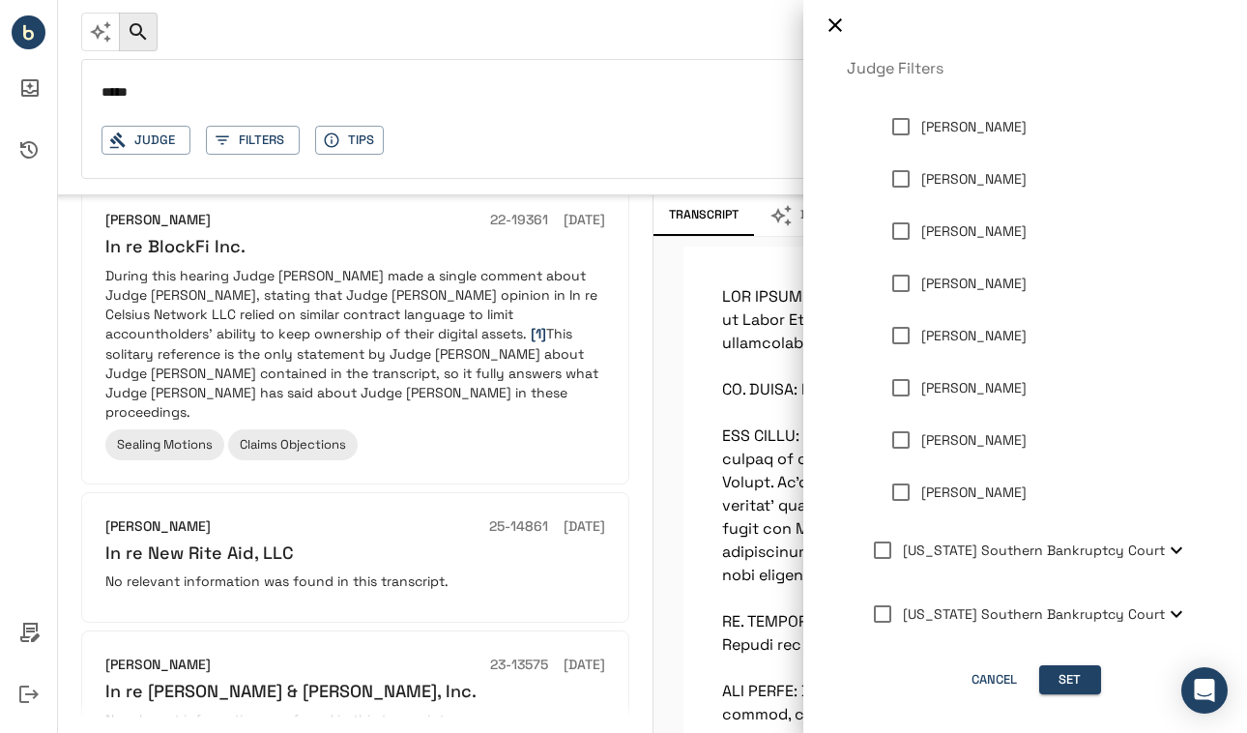
click at [947, 279] on p "[PERSON_NAME]" at bounding box center [973, 284] width 105 height 20
click at [171, 101] on div at bounding box center [623, 366] width 1247 height 733
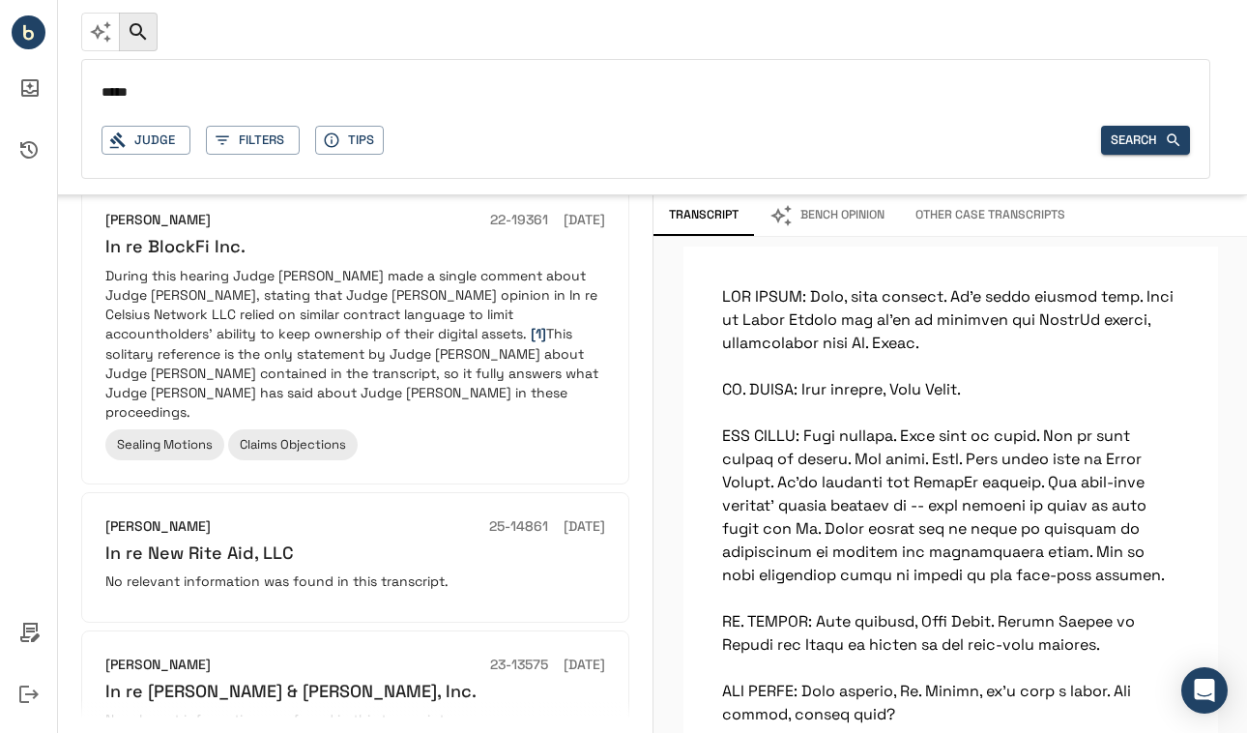
click at [141, 92] on input "****" at bounding box center [645, 93] width 1088 height 28
type input "**********"
click at [141, 137] on button "Judge" at bounding box center [145, 141] width 89 height 30
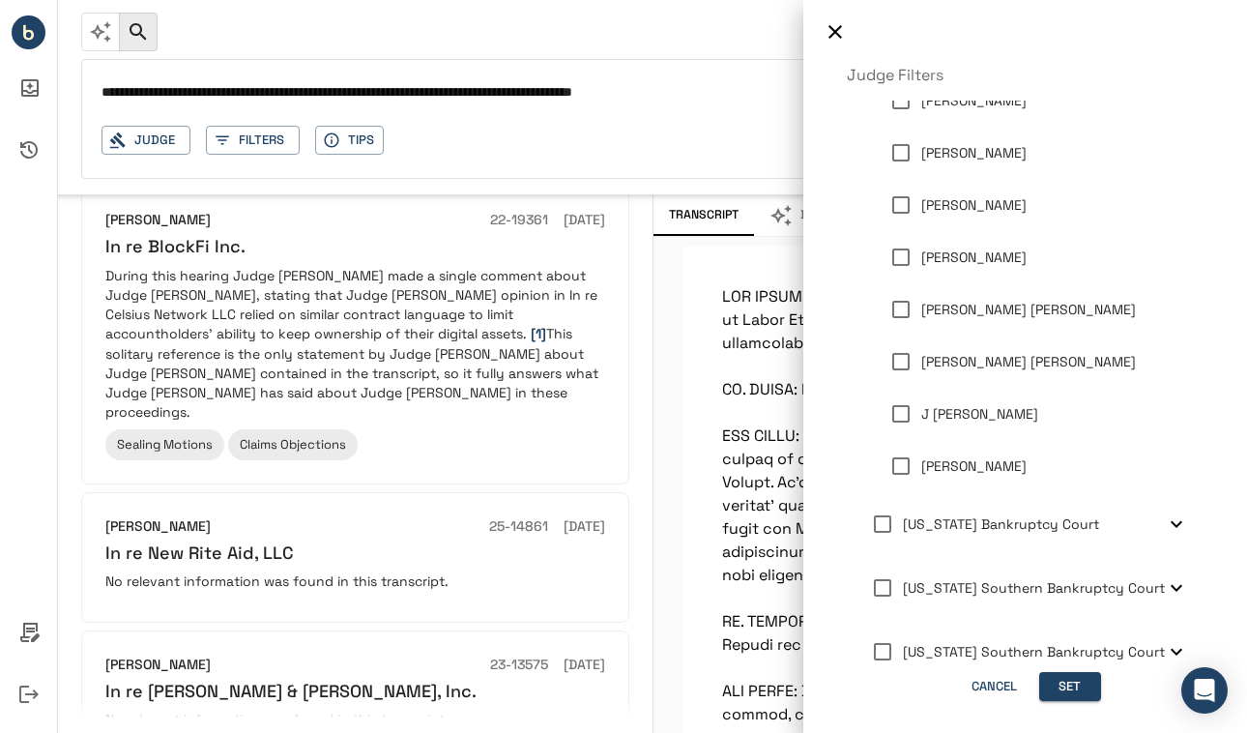
scroll to position [225, 0]
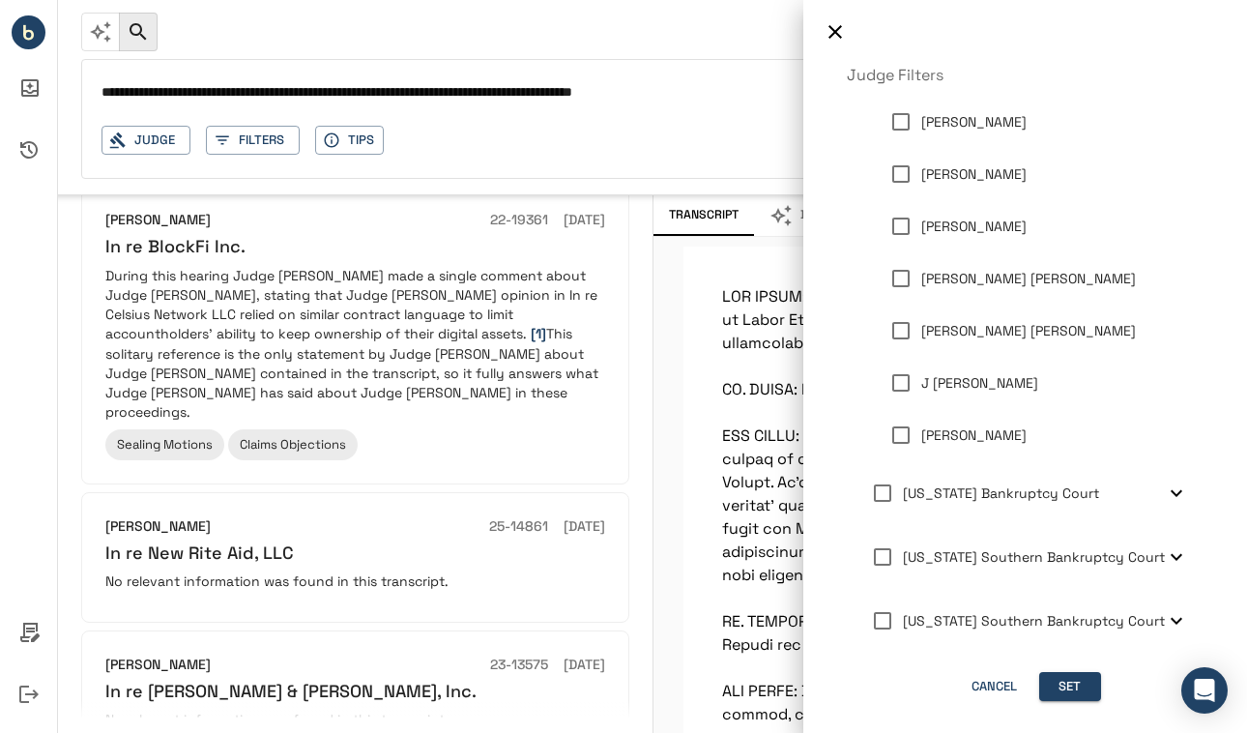
click at [947, 487] on span "[US_STATE] Bankruptcy Court" at bounding box center [1001, 492] width 196 height 17
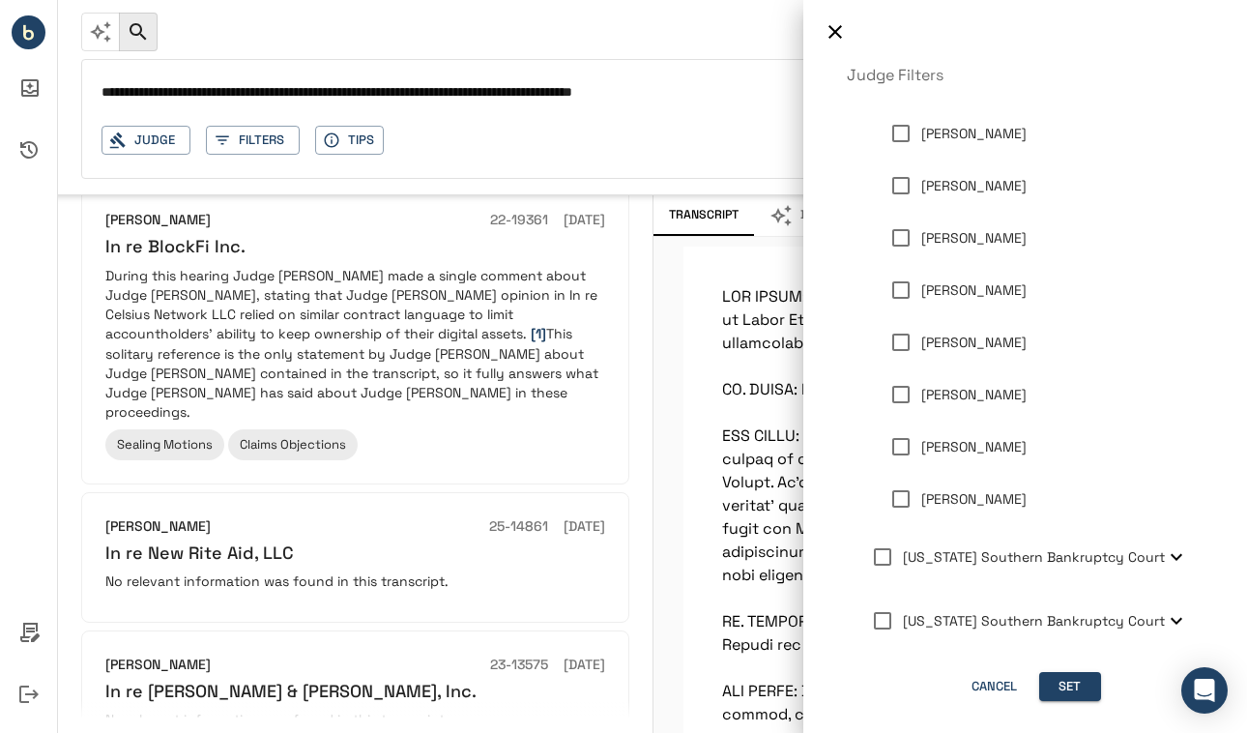
scroll to position [7, 0]
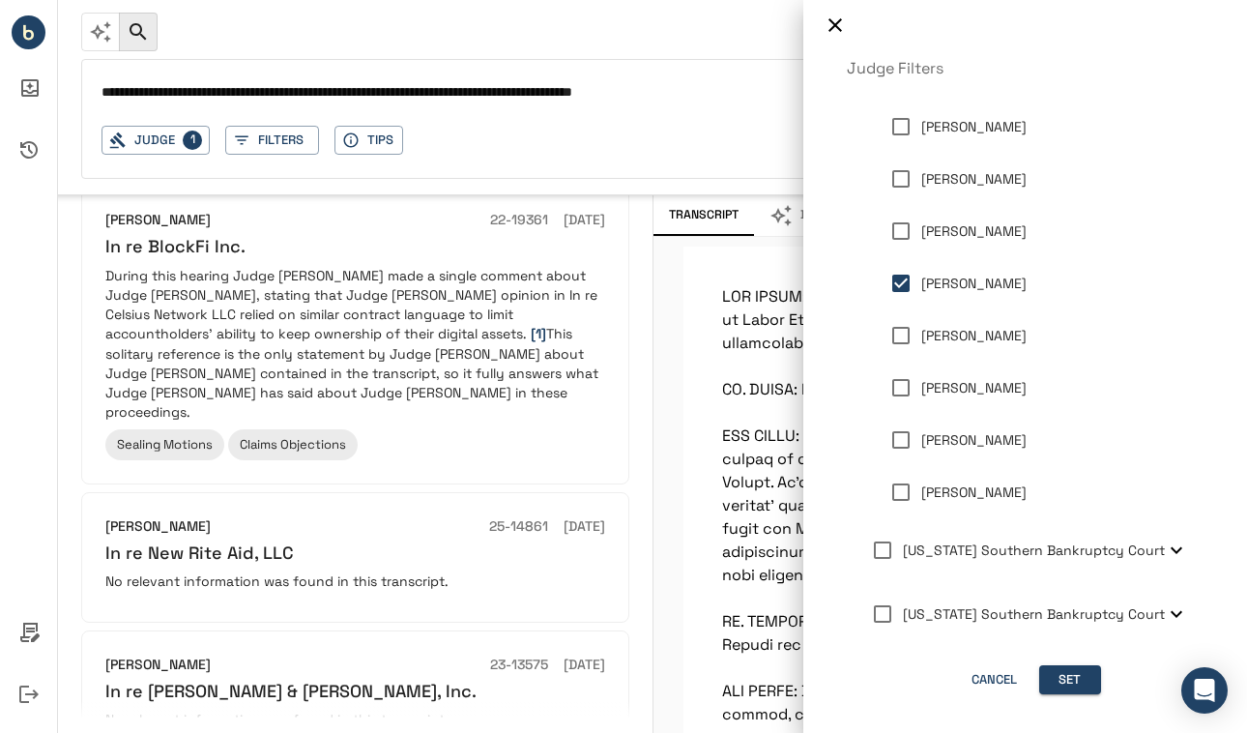
click at [683, 155] on div at bounding box center [623, 366] width 1247 height 733
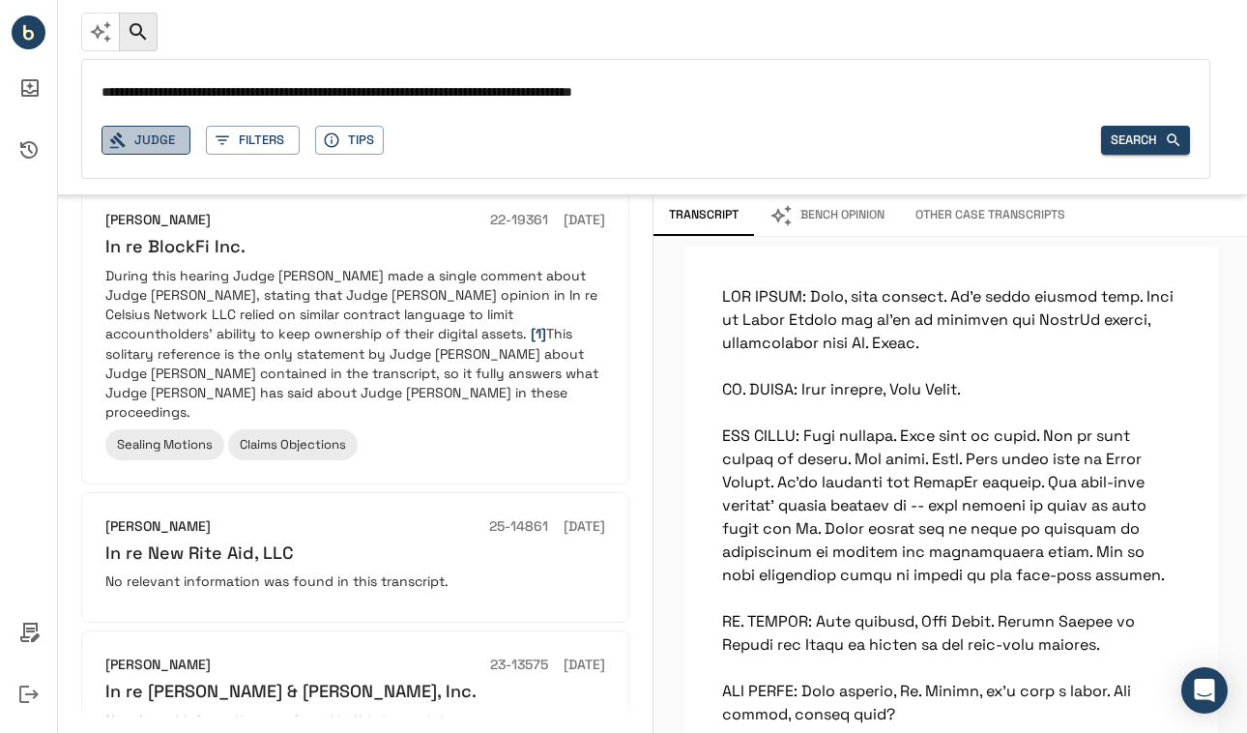
click at [147, 143] on button "Judge" at bounding box center [145, 141] width 89 height 30
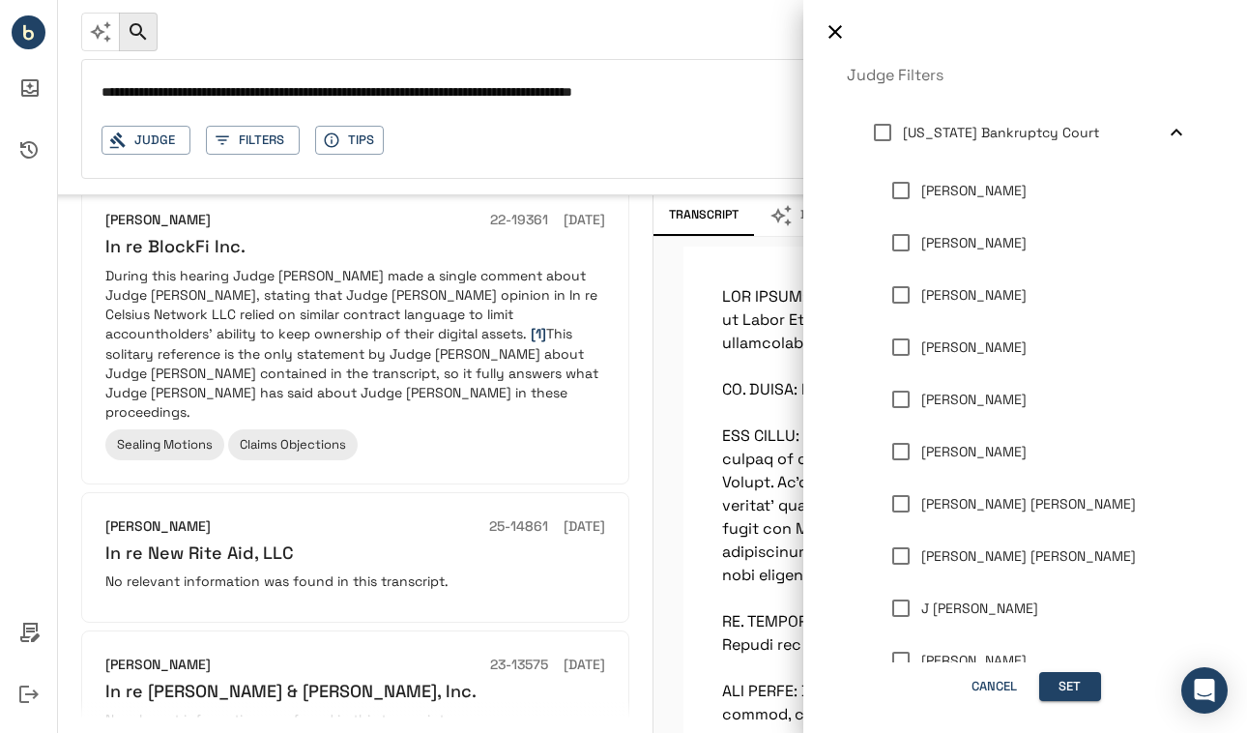
scroll to position [225, 0]
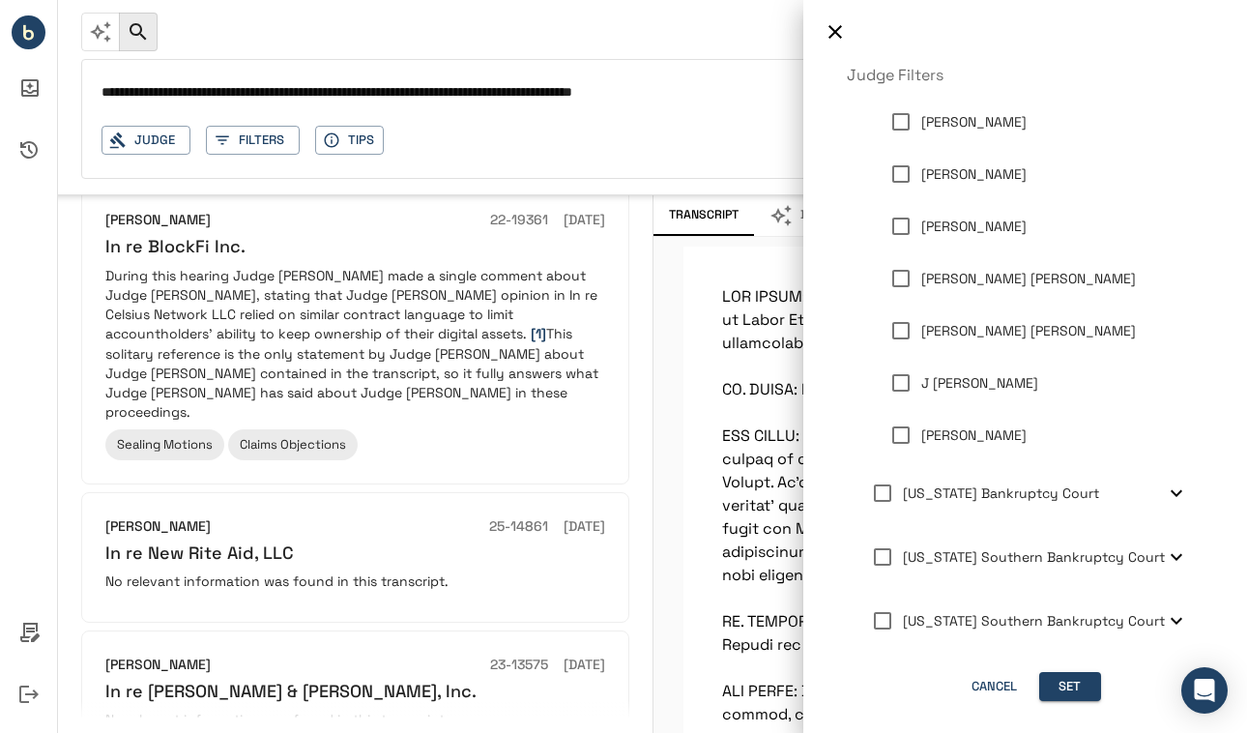
click at [939, 498] on span "[US_STATE] Bankruptcy Court" at bounding box center [1001, 492] width 196 height 17
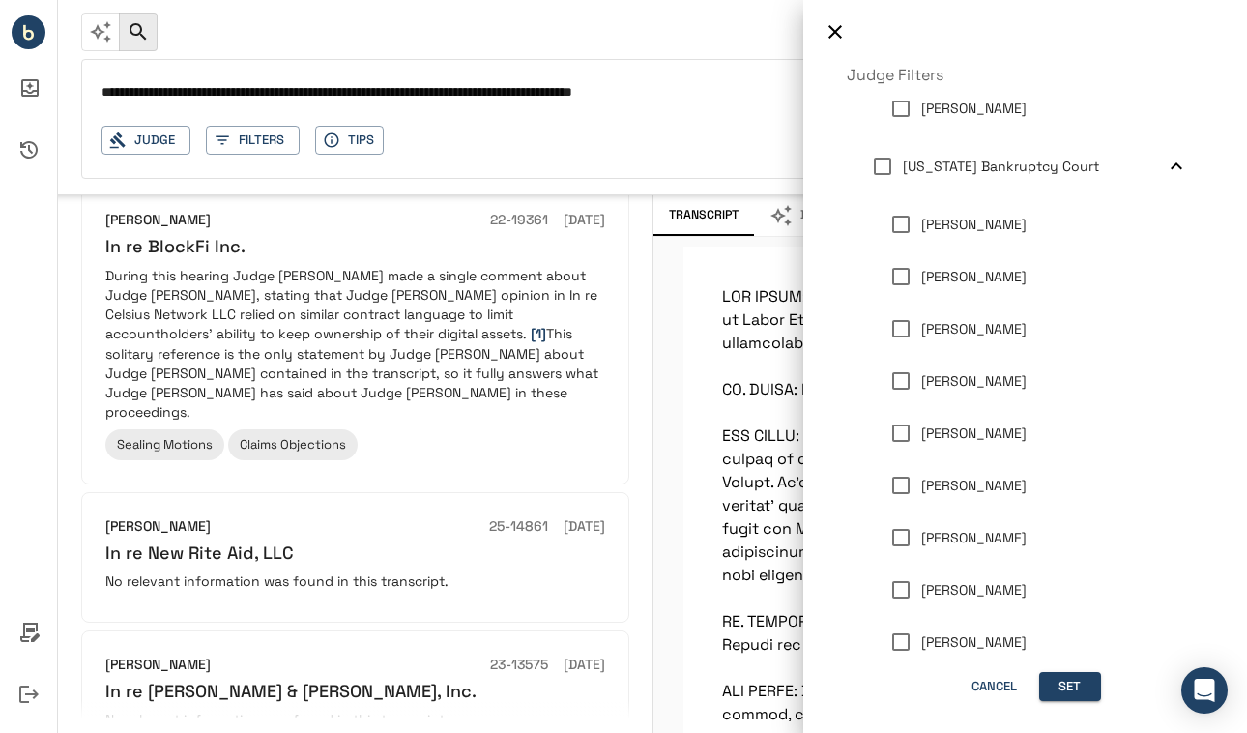
scroll to position [695, 0]
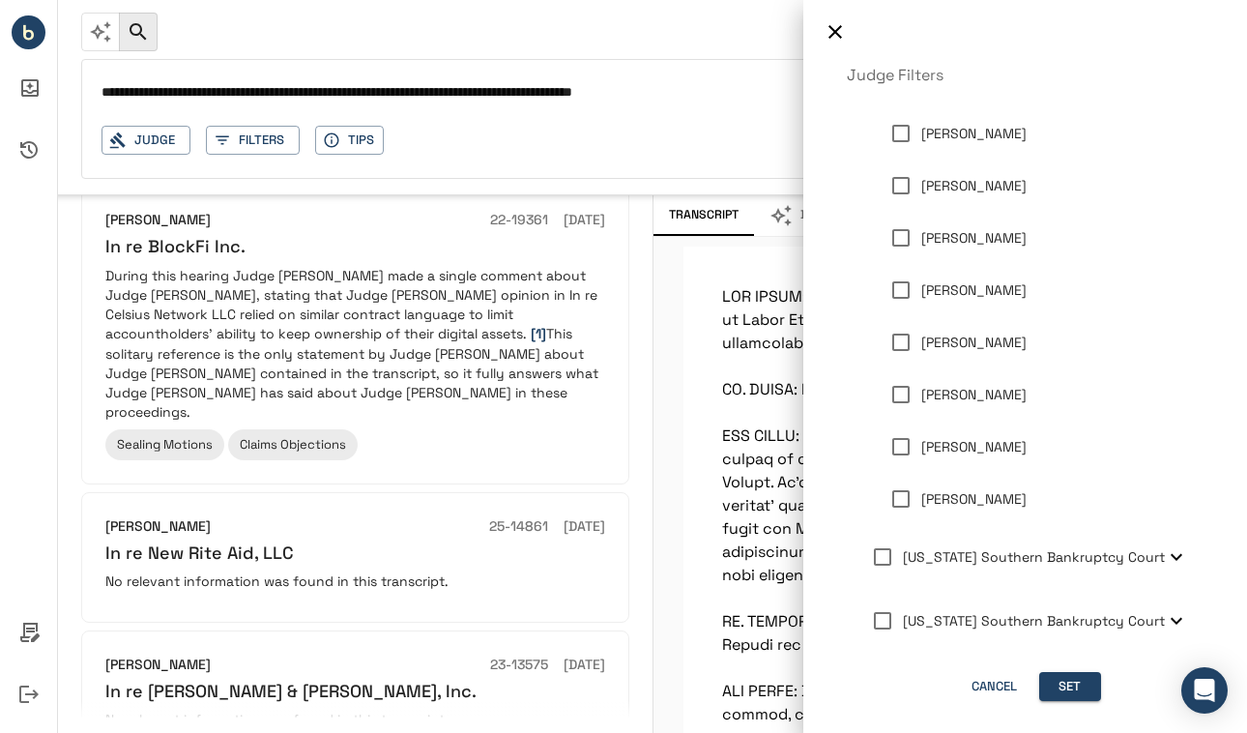
click at [973, 294] on p "[PERSON_NAME]" at bounding box center [973, 290] width 105 height 20
click at [1078, 686] on button "Set" at bounding box center [1070, 687] width 62 height 30
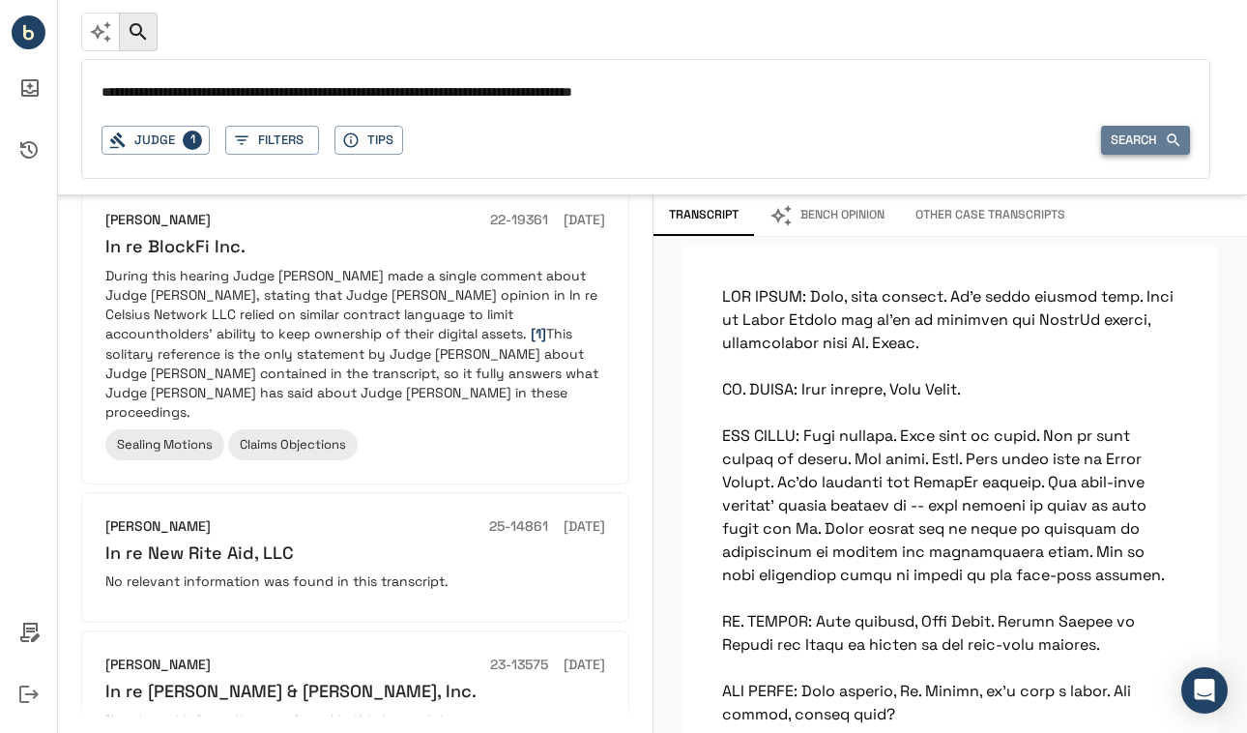
click at [1128, 142] on button "Search" at bounding box center [1145, 141] width 89 height 30
